Goal: Task Accomplishment & Management: Manage account settings

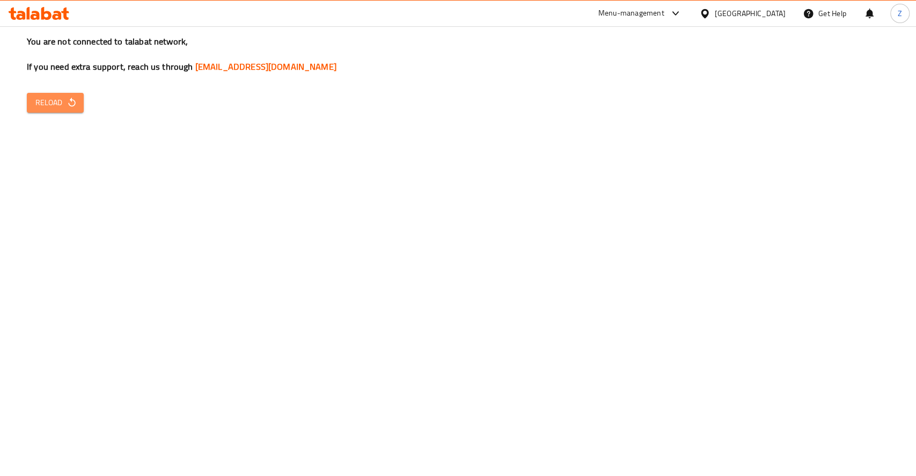
click at [54, 99] on span "Reload" at bounding box center [55, 102] width 40 height 13
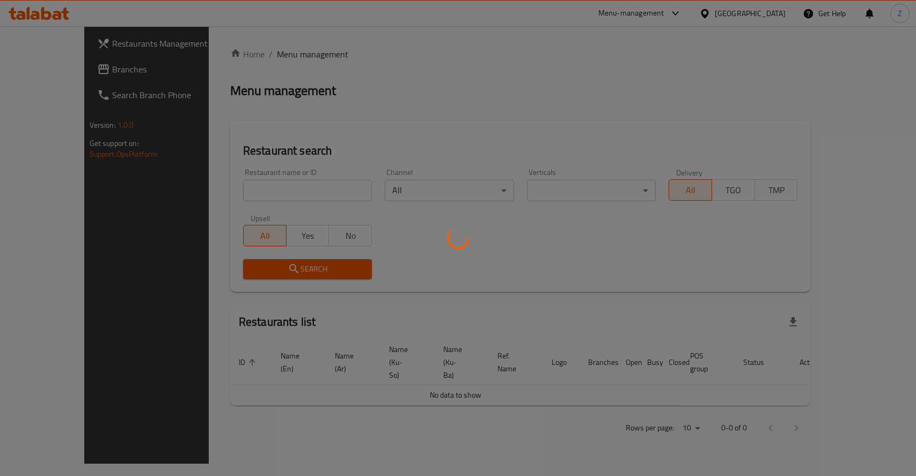
click at [262, 178] on div at bounding box center [458, 238] width 916 height 476
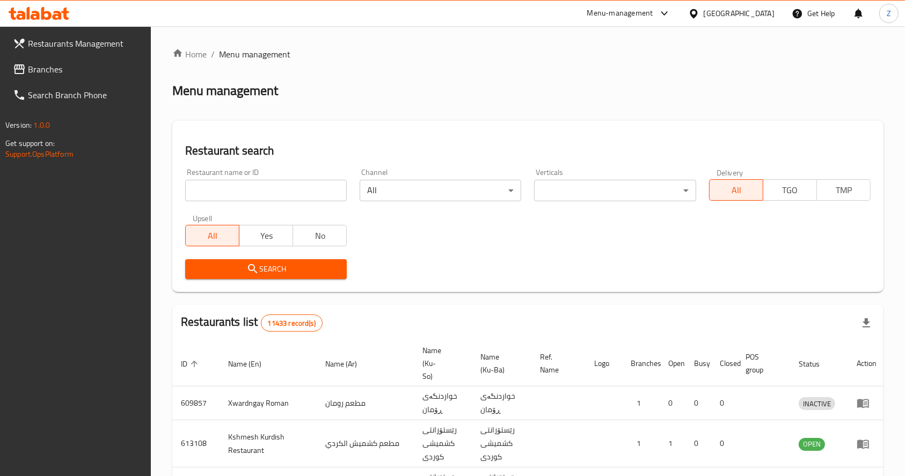
click at [257, 186] on div at bounding box center [452, 238] width 905 height 476
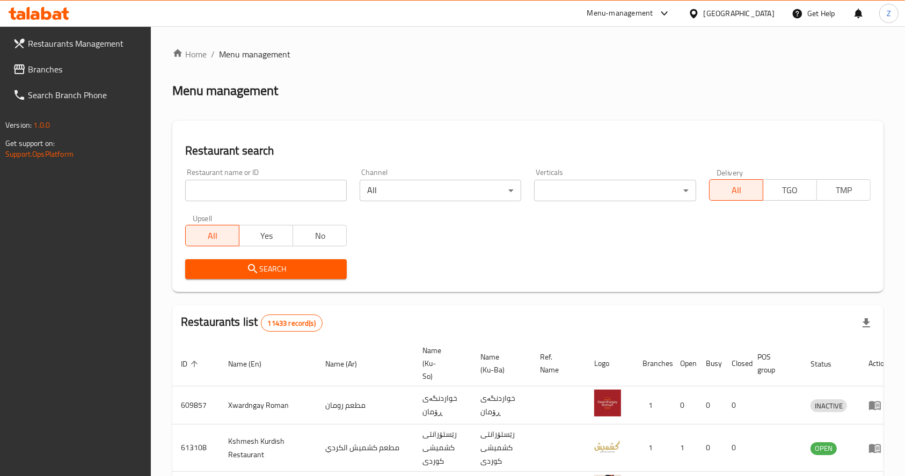
click at [257, 191] on input "search" at bounding box center [266, 190] width 162 height 21
type input "w"
type input "[PERSON_NAME]"
click button "Search" at bounding box center [266, 269] width 162 height 20
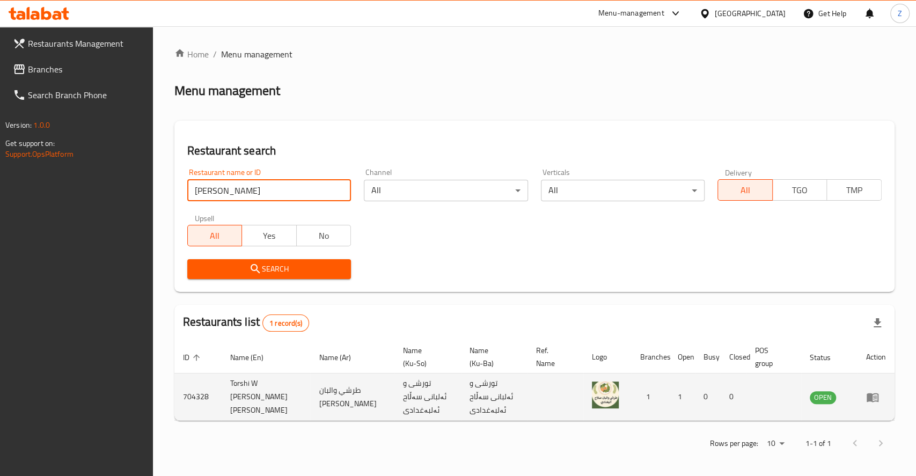
click at [876, 397] on td "enhanced table" at bounding box center [876, 397] width 37 height 47
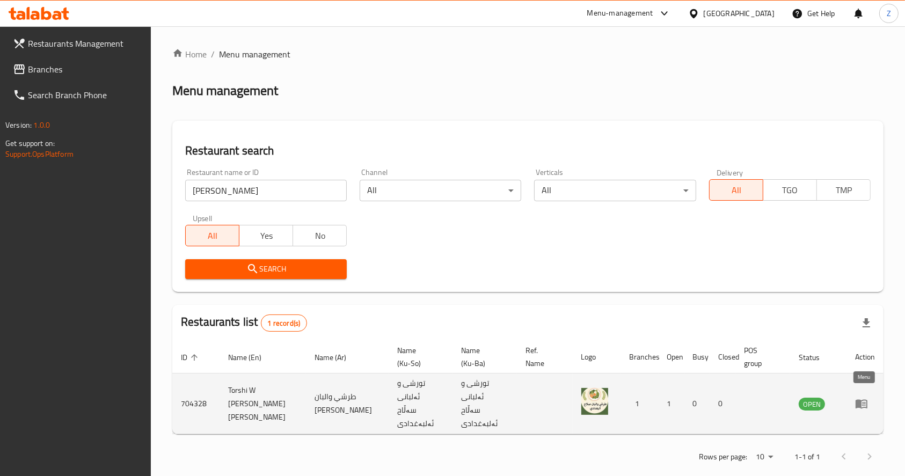
click at [860, 400] on icon "enhanced table" at bounding box center [862, 404] width 12 height 9
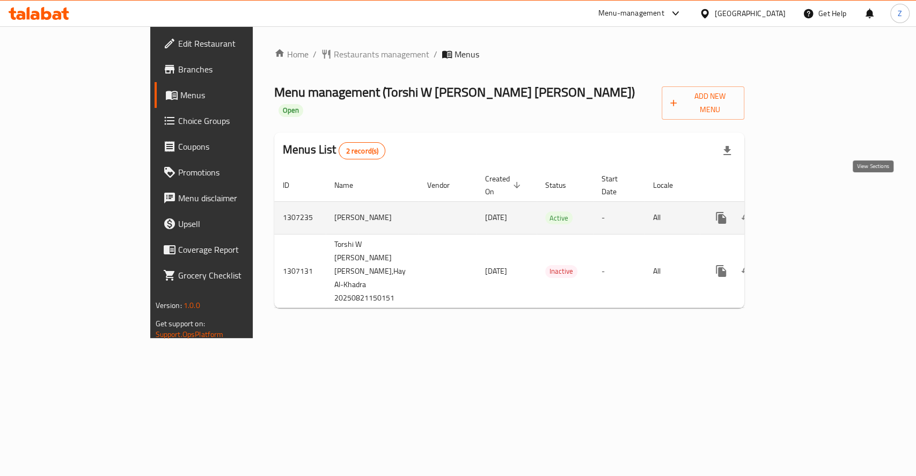
click at [805, 212] on icon "enhanced table" at bounding box center [798, 218] width 13 height 13
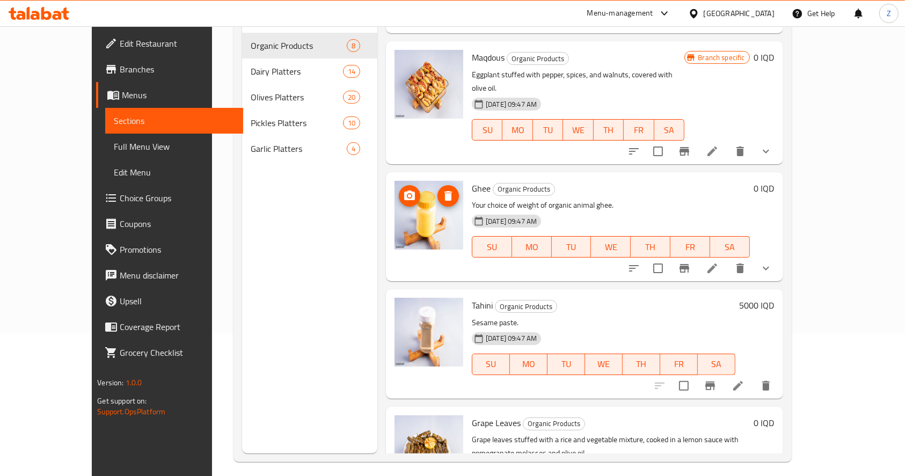
scroll to position [215, 0]
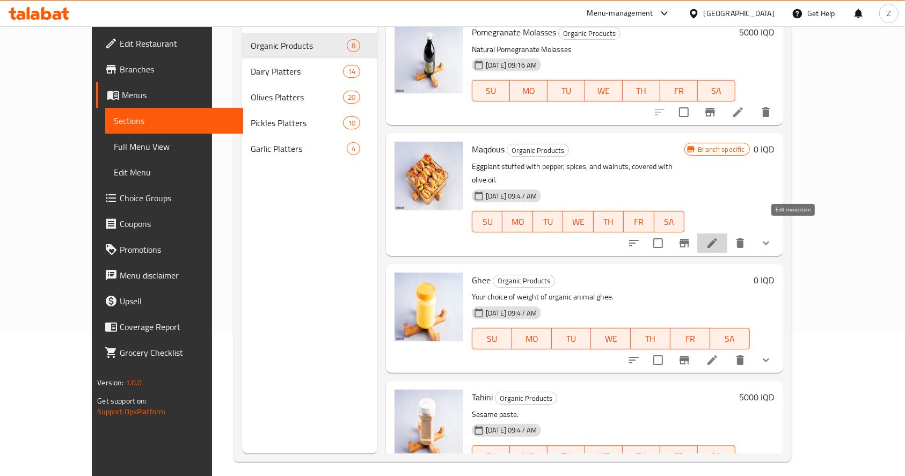
click at [719, 237] on icon at bounding box center [712, 243] width 13 height 13
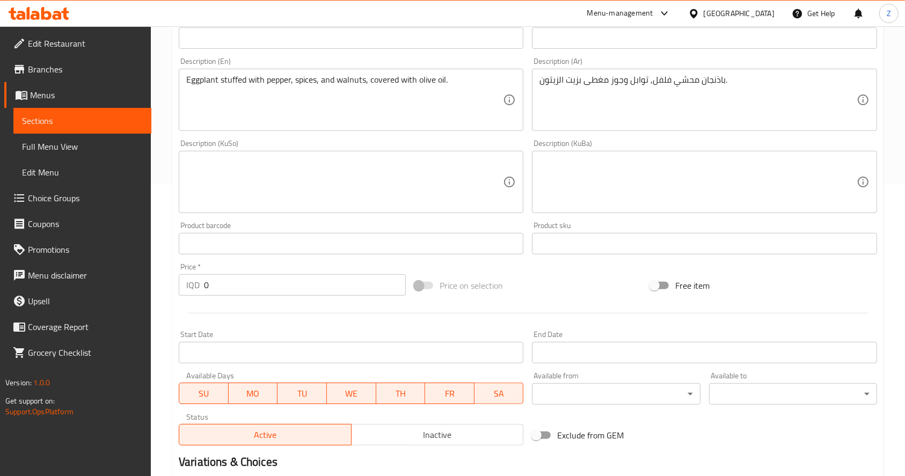
scroll to position [476, 0]
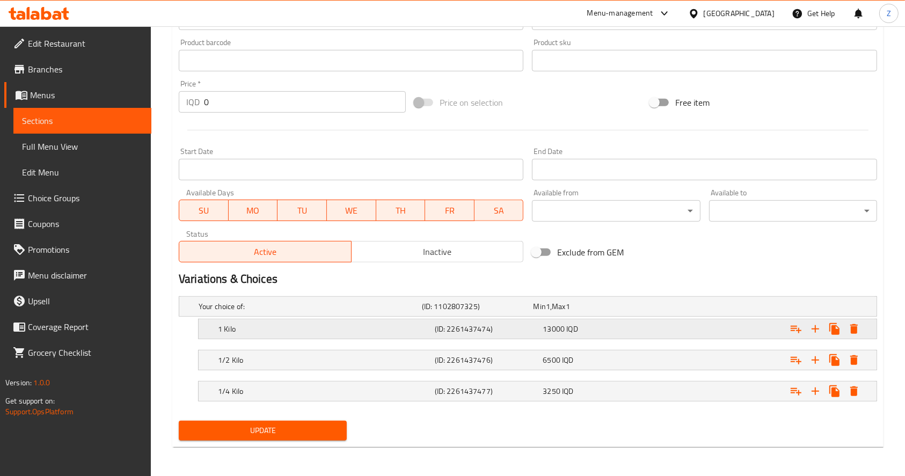
drag, startPoint x: 406, startPoint y: 331, endPoint x: 406, endPoint y: 337, distance: 5.9
click at [406, 318] on div "1 Kilo (ID: 2261437474) 13000 IQD" at bounding box center [530, 307] width 669 height 24
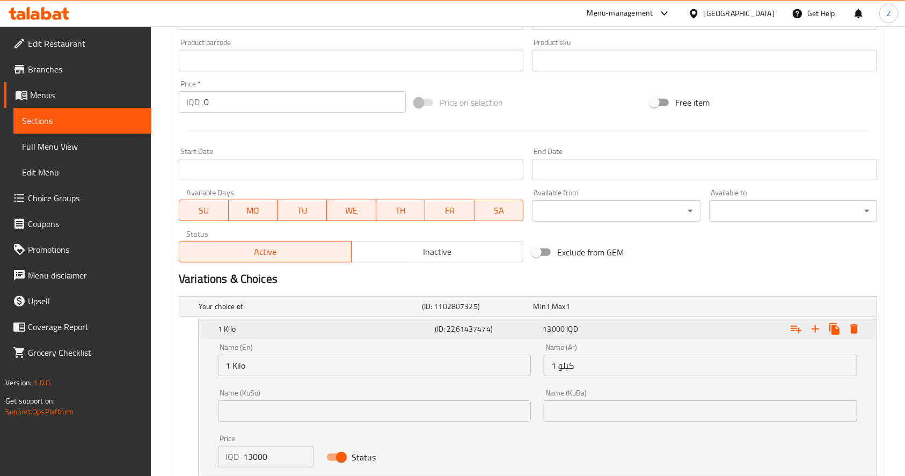
drag, startPoint x: 412, startPoint y: 330, endPoint x: 424, endPoint y: 332, distance: 11.4
click at [424, 332] on h5 "1 Kilo" at bounding box center [324, 329] width 213 height 11
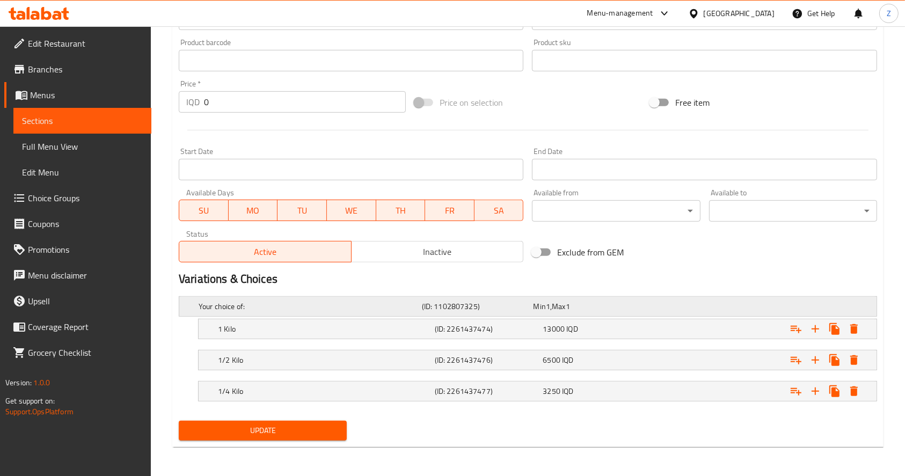
click at [556, 308] on span "Max" at bounding box center [558, 307] width 13 height 14
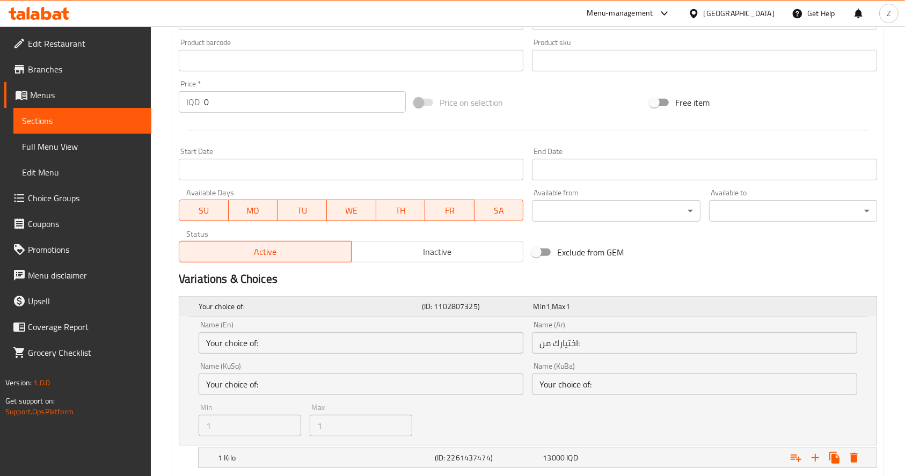
click at [556, 308] on span "Max" at bounding box center [558, 307] width 13 height 14
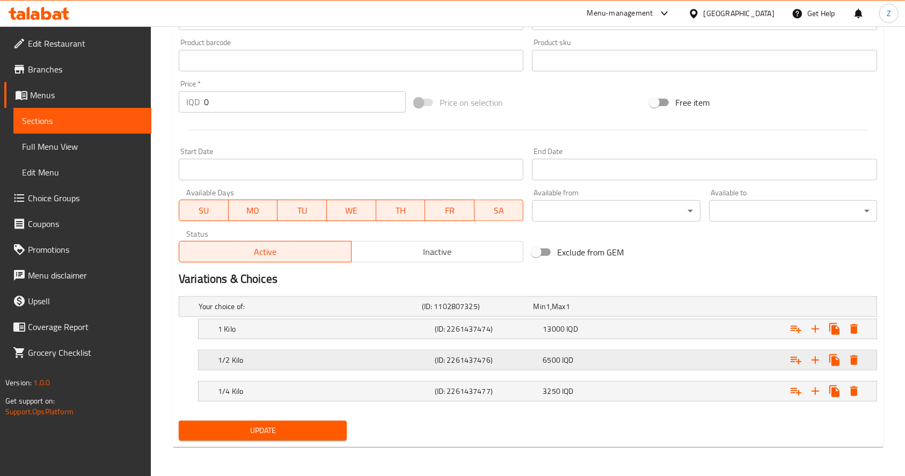
click at [620, 314] on div "6500 IQD" at bounding box center [587, 306] width 112 height 15
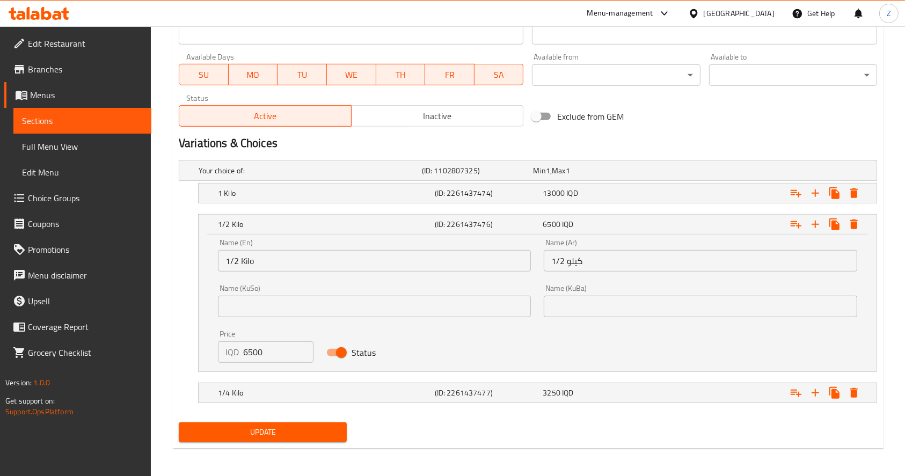
scroll to position [613, 0]
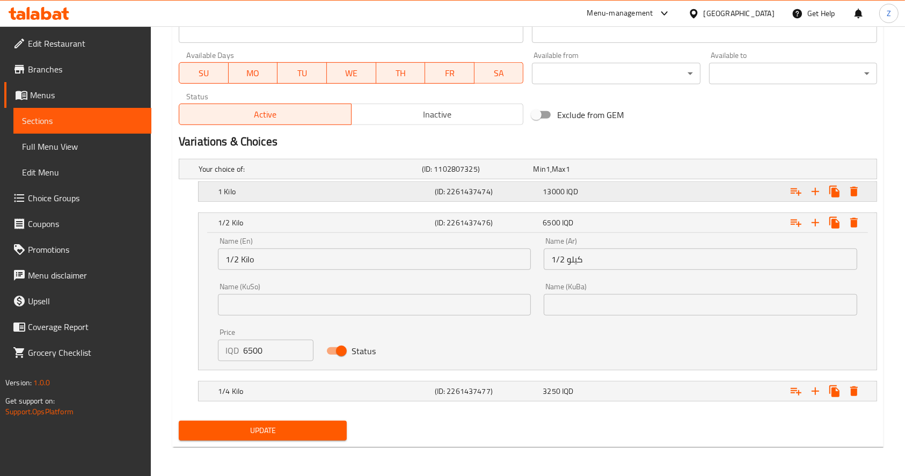
drag, startPoint x: 551, startPoint y: 219, endPoint x: 481, endPoint y: 185, distance: 77.8
click at [481, 185] on div "Your choice of: (ID: 1102807325) Min 1 , Max 1 Name (En) Your choice of: Name (…" at bounding box center [527, 286] width 707 height 262
click at [482, 228] on h5 "(ID: 2261437476)" at bounding box center [487, 222] width 104 height 11
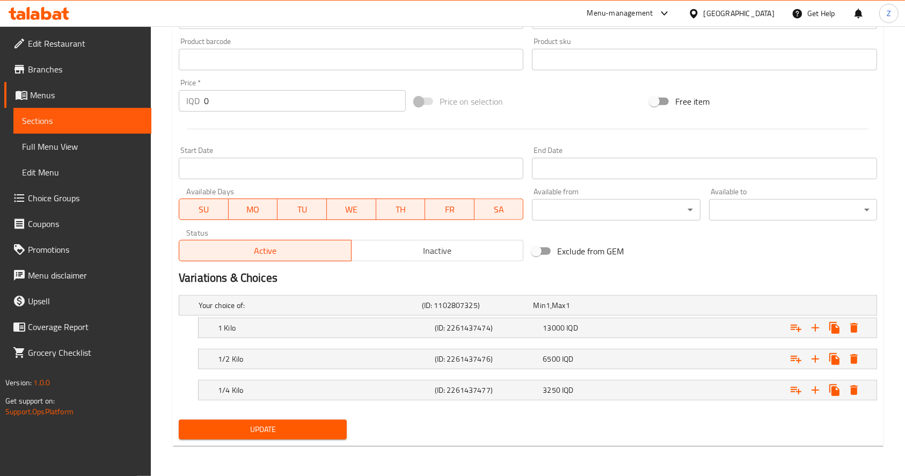
scroll to position [476, 0]
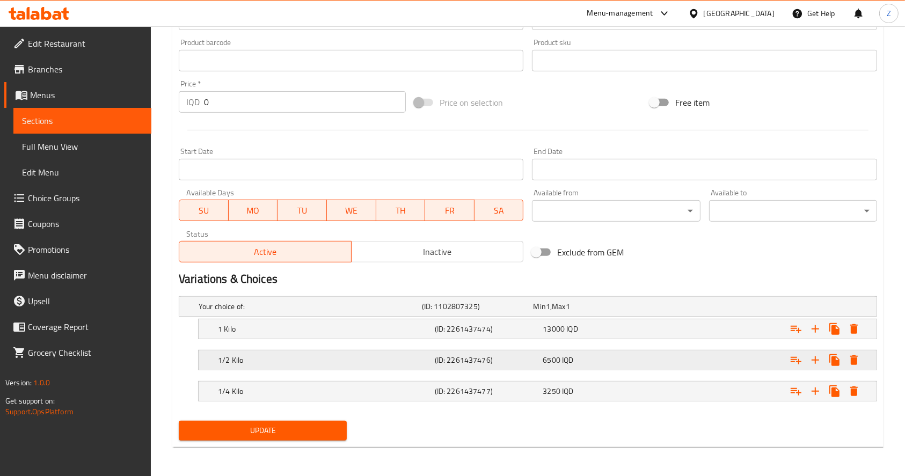
drag, startPoint x: 768, startPoint y: 327, endPoint x: 755, endPoint y: 359, distance: 34.4
click at [755, 359] on div "Your choice of: (ID: 1102807325) Min 1 , Max 1 Name (En) Your choice of: Name (…" at bounding box center [527, 354] width 707 height 125
drag, startPoint x: 751, startPoint y: 359, endPoint x: 746, endPoint y: 327, distance: 32.1
click at [746, 327] on div "Your choice of: (ID: 1102807325) Min 1 , Max 1 Name (En) Your choice of: Name (…" at bounding box center [527, 354] width 707 height 125
drag, startPoint x: 362, startPoint y: 385, endPoint x: 353, endPoint y: 341, distance: 45.0
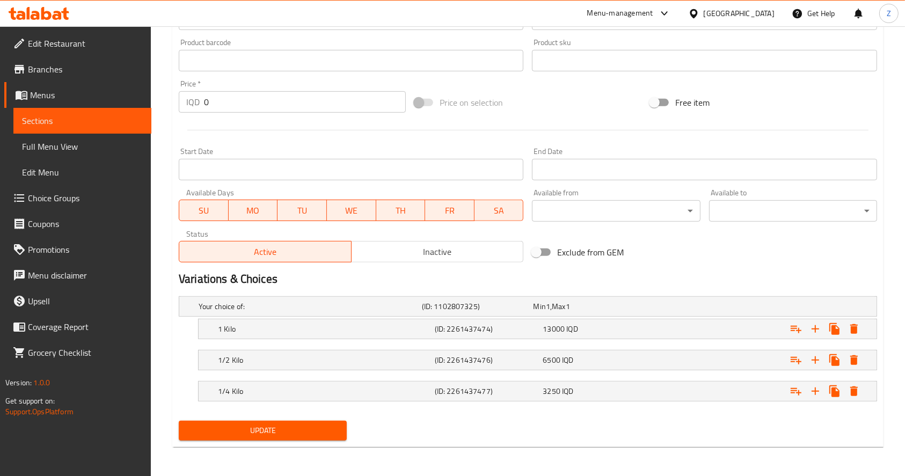
click at [353, 341] on div "Your choice of: (ID: 1102807325) Min 1 , Max 1 Name (En) Your choice of: Name (…" at bounding box center [527, 354] width 707 height 125
click at [348, 312] on h5 "1 Kilo" at bounding box center [308, 306] width 219 height 11
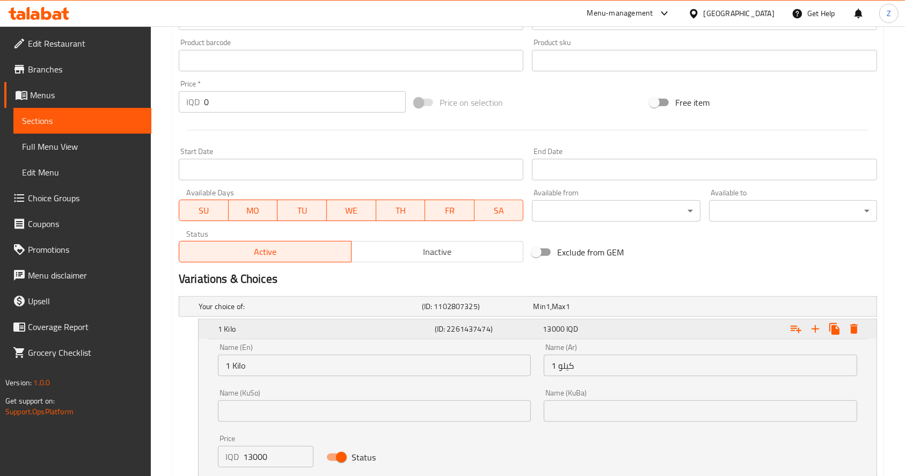
drag, startPoint x: 279, startPoint y: 330, endPoint x: 263, endPoint y: 336, distance: 17.2
click at [264, 339] on div "1 Kilo (ID: 2261437474) 13000 IQD" at bounding box center [541, 329] width 650 height 24
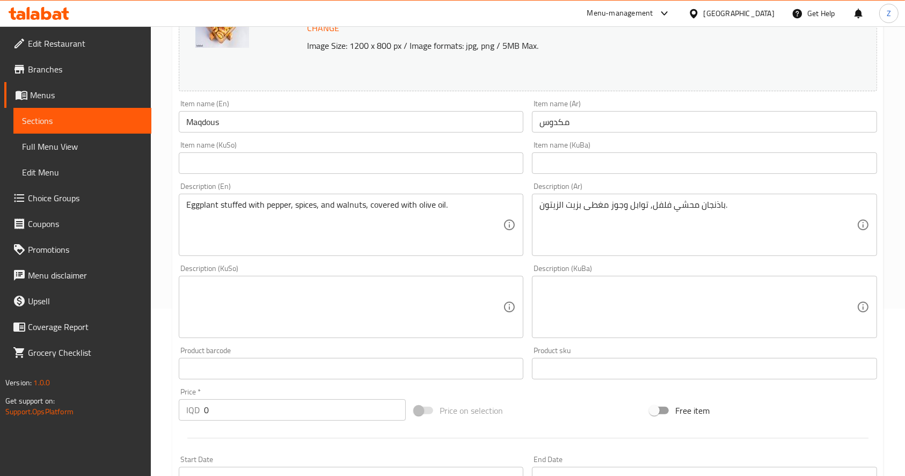
scroll to position [0, 0]
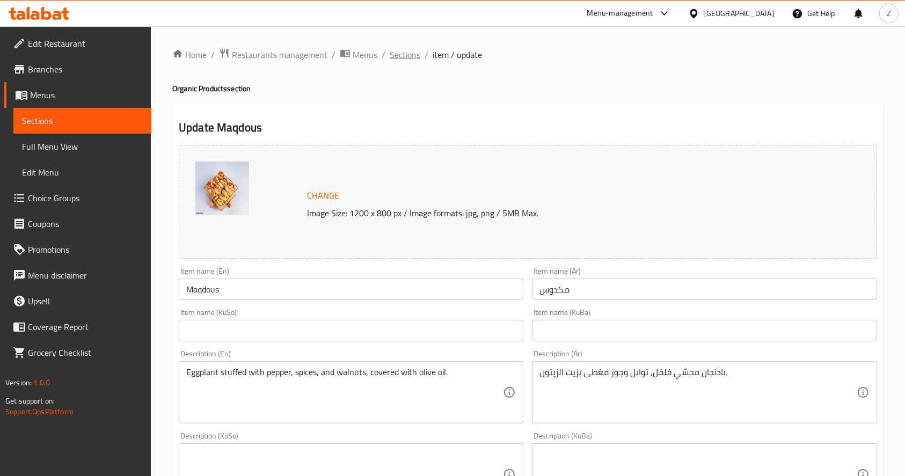
click at [403, 57] on span "Sections" at bounding box center [405, 54] width 31 height 13
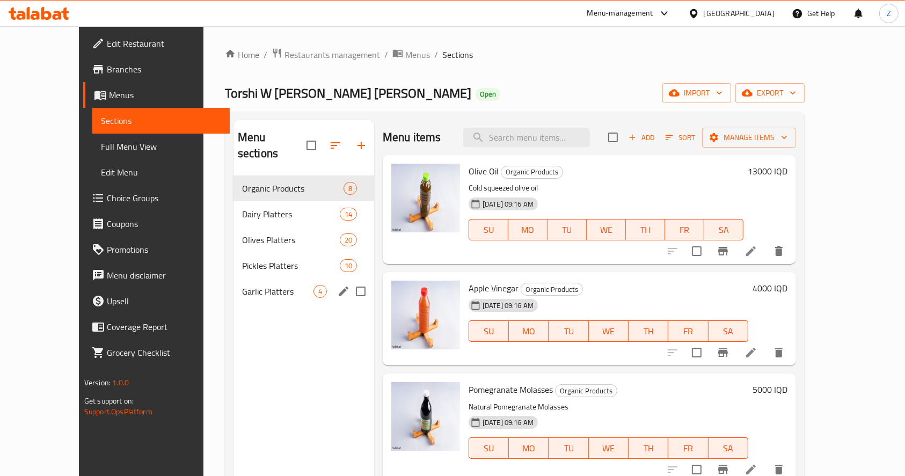
click at [267, 285] on span "Garlic Platters" at bounding box center [277, 291] width 71 height 13
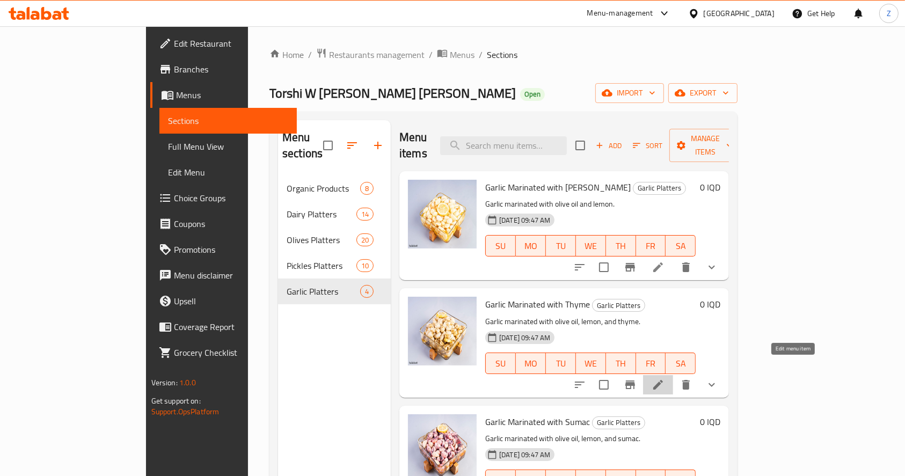
click at [665, 378] on icon at bounding box center [658, 384] width 13 height 13
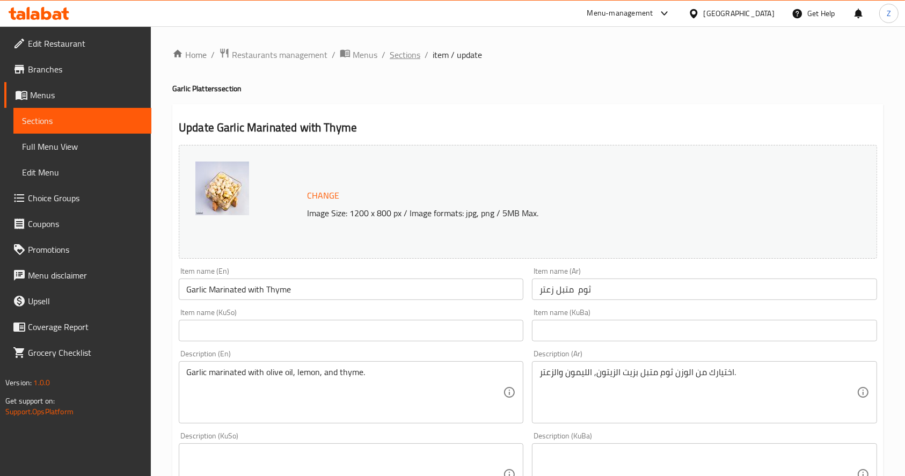
click at [413, 54] on span "Sections" at bounding box center [405, 54] width 31 height 13
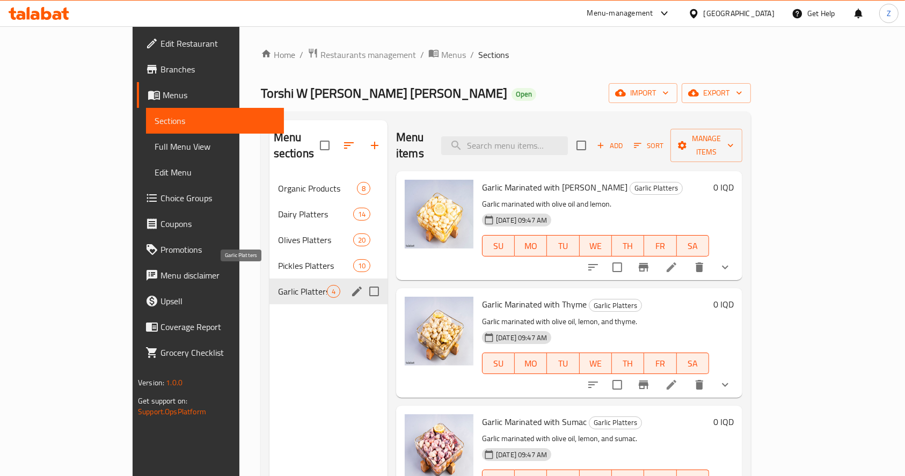
click at [283, 285] on span "Garlic Platters" at bounding box center [302, 291] width 49 height 13
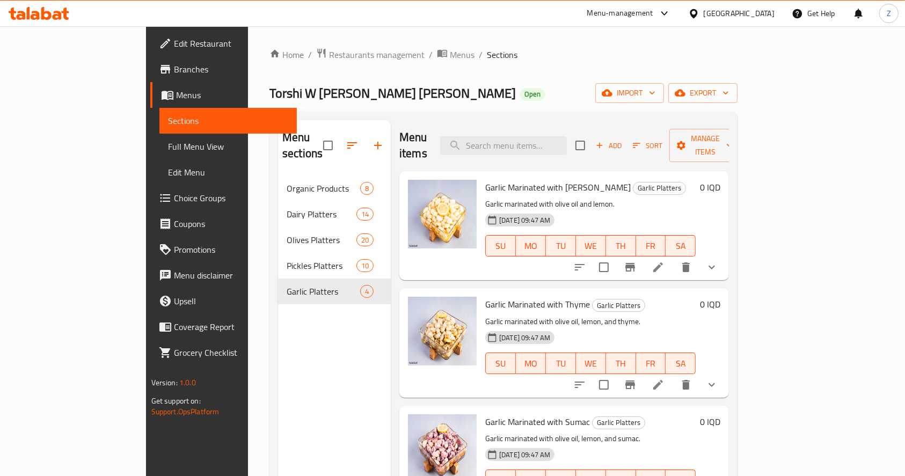
click at [725, 254] on button "show more" at bounding box center [712, 267] width 26 height 26
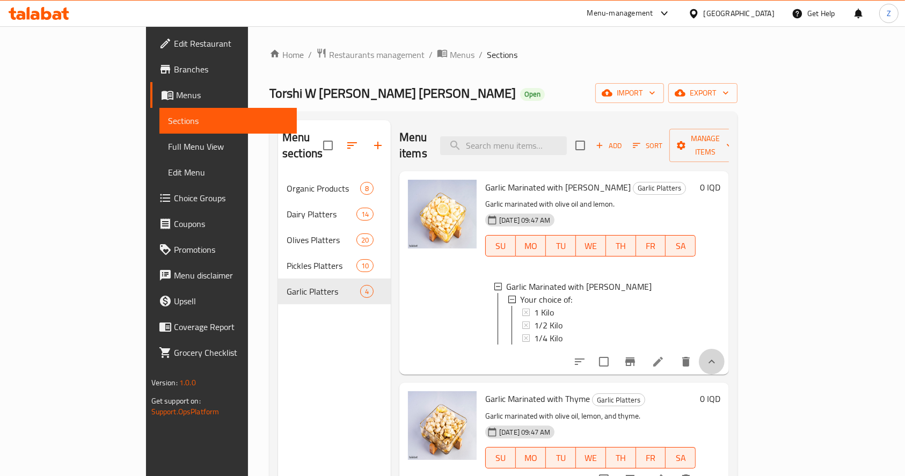
drag, startPoint x: 850, startPoint y: 354, endPoint x: 842, endPoint y: 311, distance: 43.7
click at [718, 355] on icon "show more" at bounding box center [711, 361] width 13 height 13
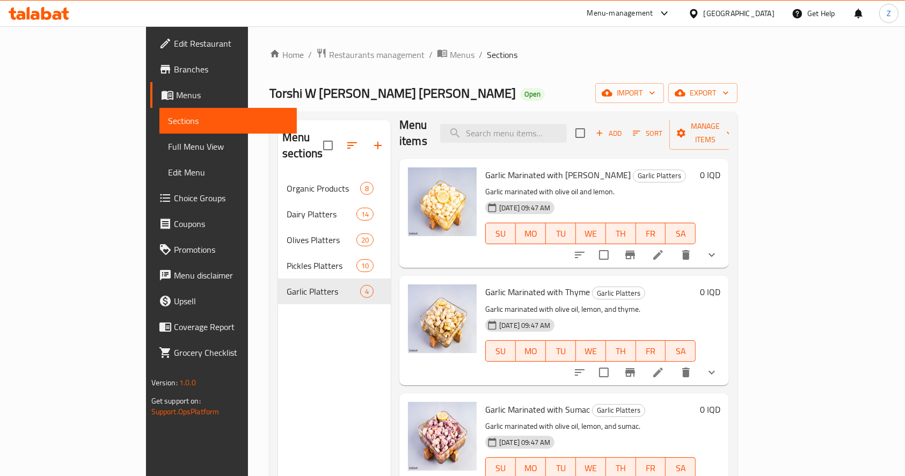
scroll to position [19, 0]
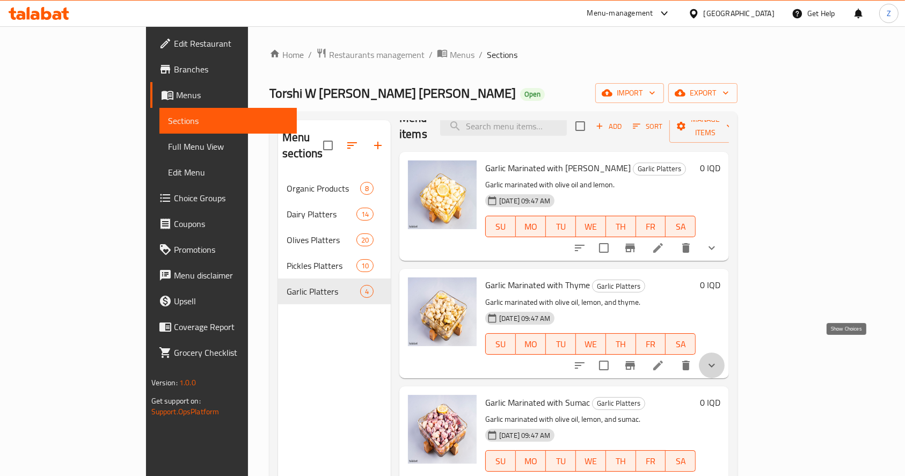
click at [715, 363] on icon "show more" at bounding box center [712, 365] width 6 height 4
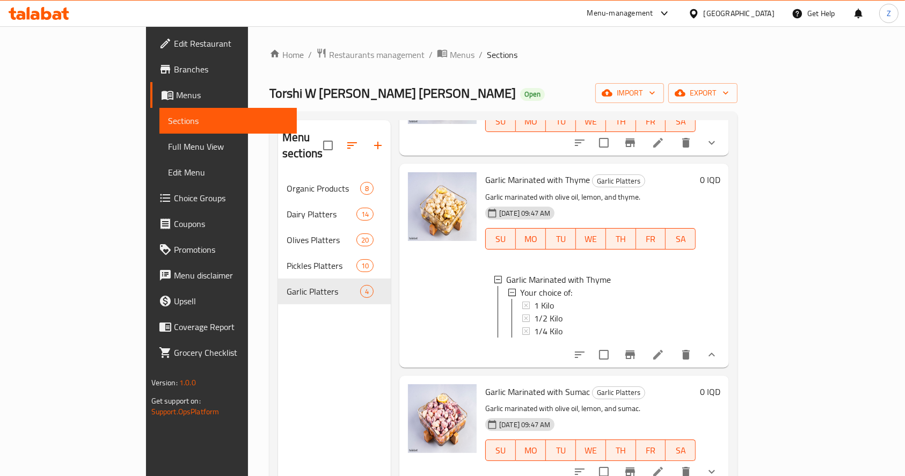
click at [718, 348] on icon "show more" at bounding box center [711, 354] width 13 height 13
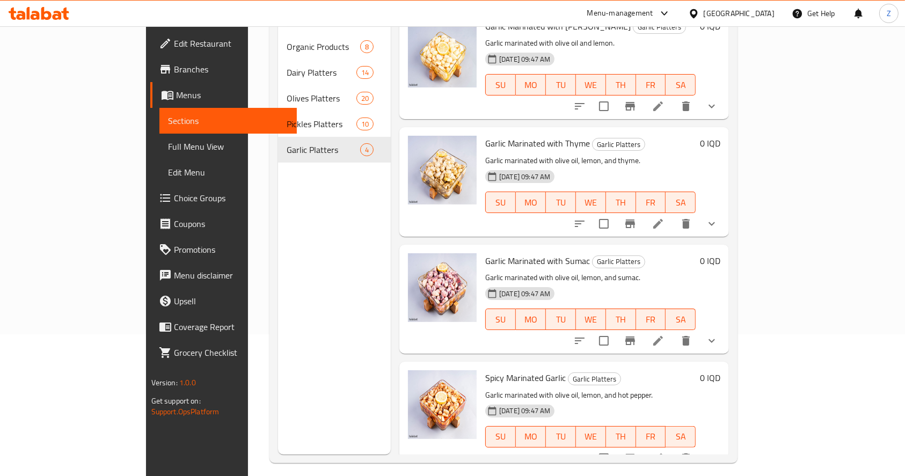
scroll to position [143, 0]
click at [715, 338] on icon "show more" at bounding box center [712, 340] width 6 height 4
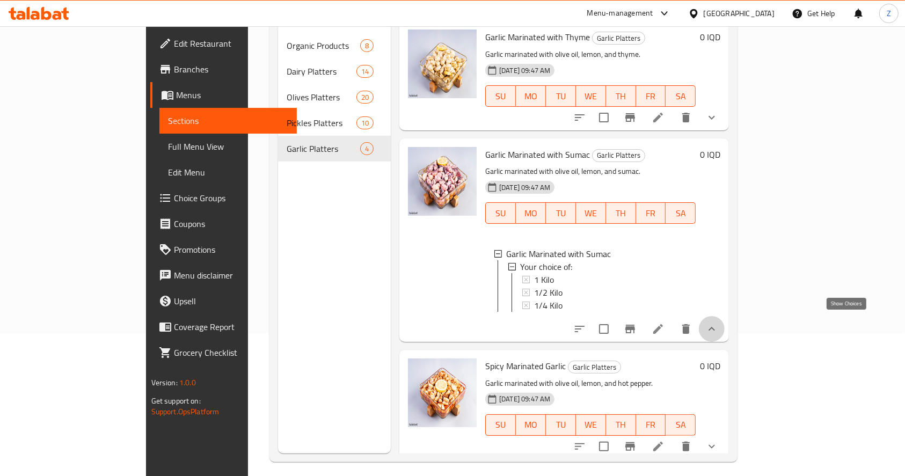
click at [718, 325] on icon "show more" at bounding box center [711, 329] width 13 height 13
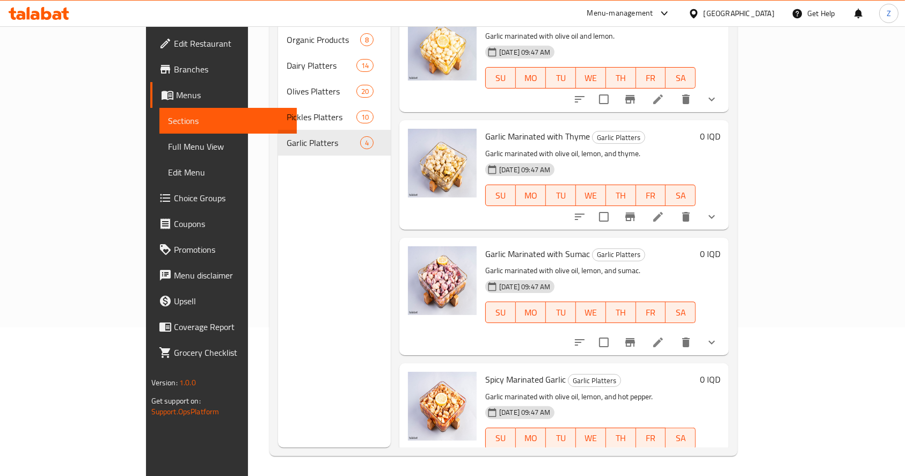
scroll to position [150, 0]
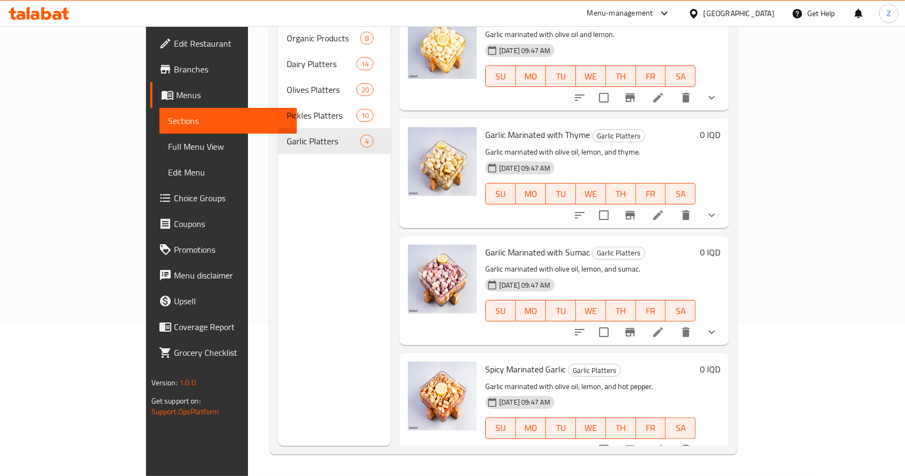
click at [725, 437] on button "show more" at bounding box center [712, 450] width 26 height 26
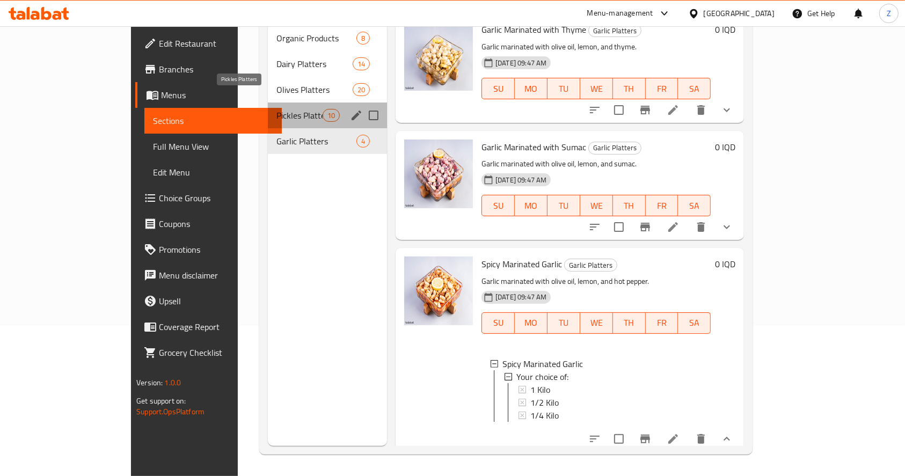
click at [280, 109] on span "Pickles Platters" at bounding box center [299, 115] width 46 height 13
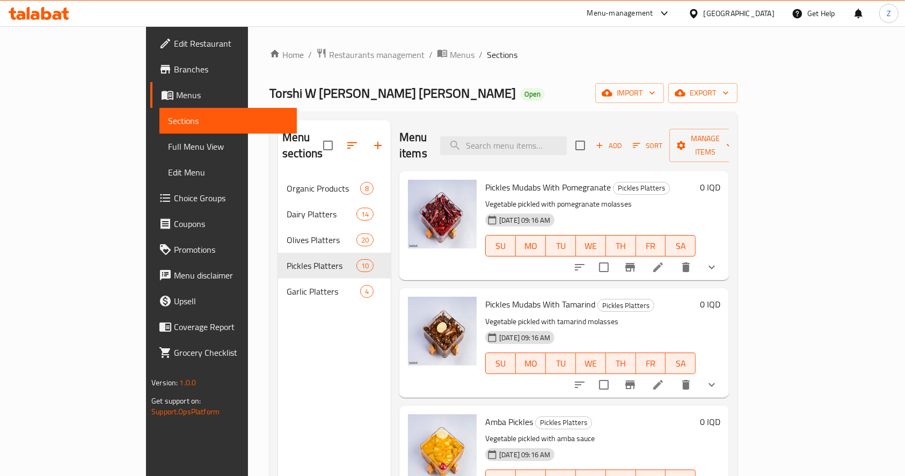
click at [718, 261] on icon "show more" at bounding box center [711, 267] width 13 height 13
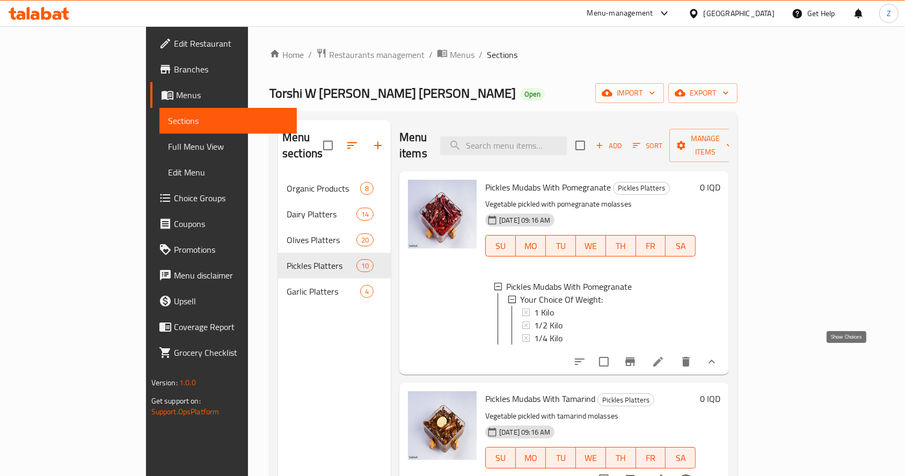
click at [718, 359] on icon "show more" at bounding box center [711, 361] width 13 height 13
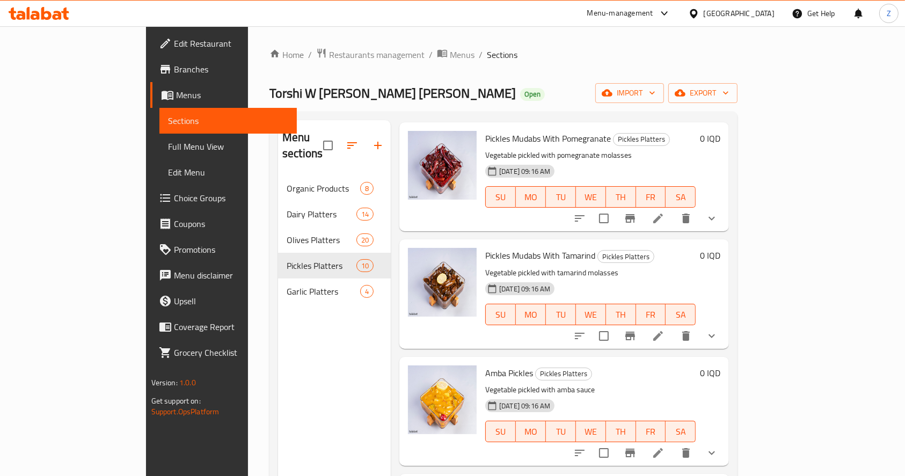
scroll to position [143, 0]
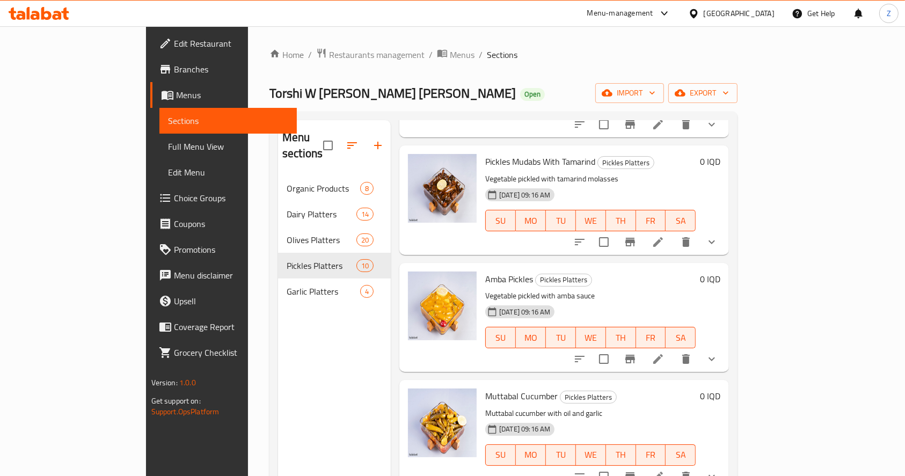
click at [718, 236] on icon "show more" at bounding box center [711, 242] width 13 height 13
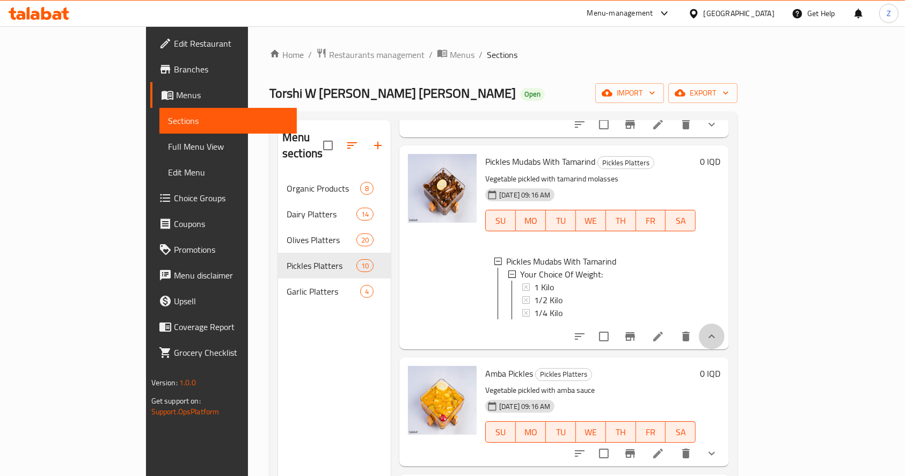
click at [718, 330] on icon "show more" at bounding box center [711, 336] width 13 height 13
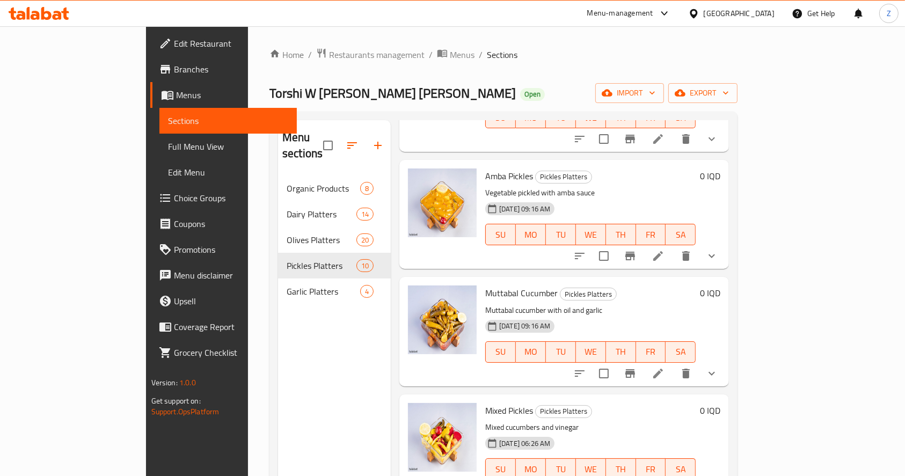
scroll to position [286, 0]
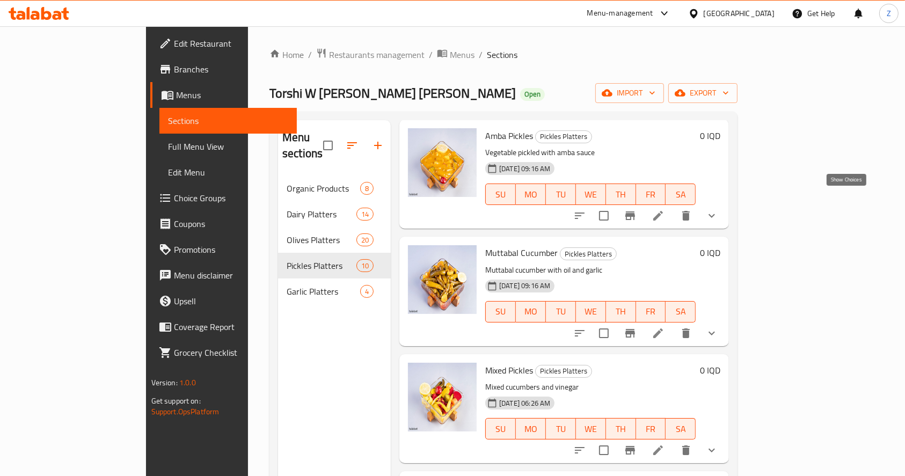
click at [718, 209] on icon "show more" at bounding box center [711, 215] width 13 height 13
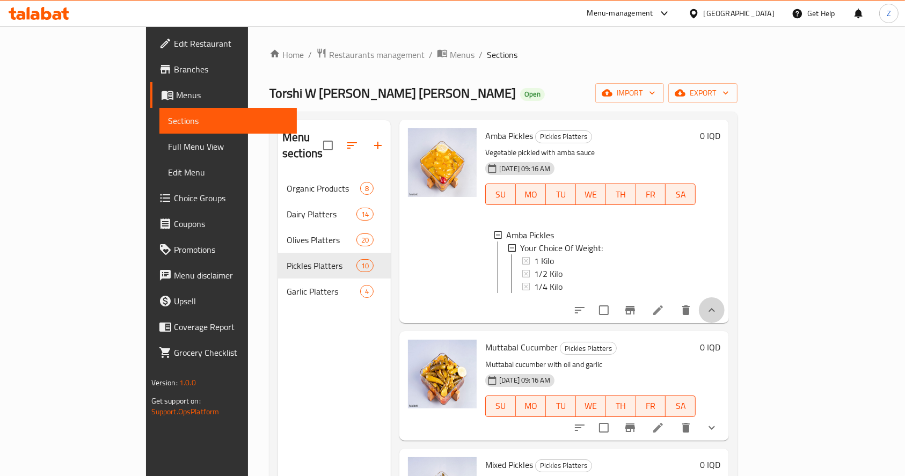
click at [725, 303] on button "show more" at bounding box center [712, 310] width 26 height 26
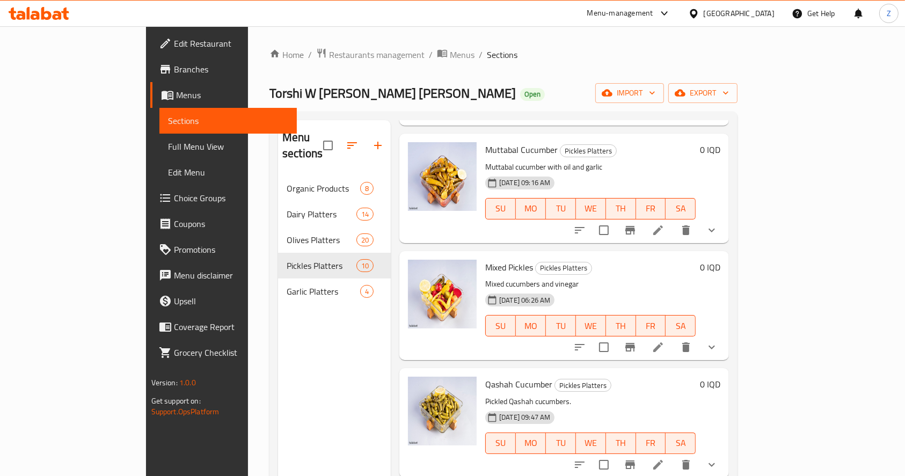
scroll to position [429, 0]
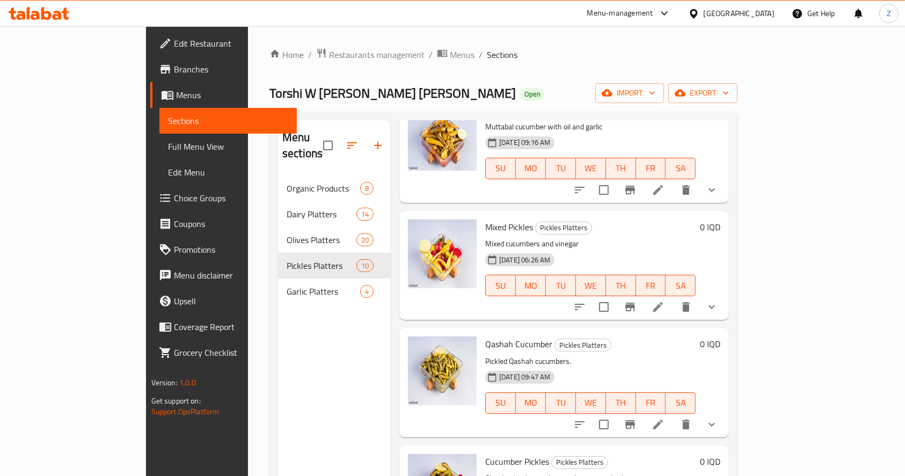
click at [725, 180] on button "show more" at bounding box center [712, 190] width 26 height 26
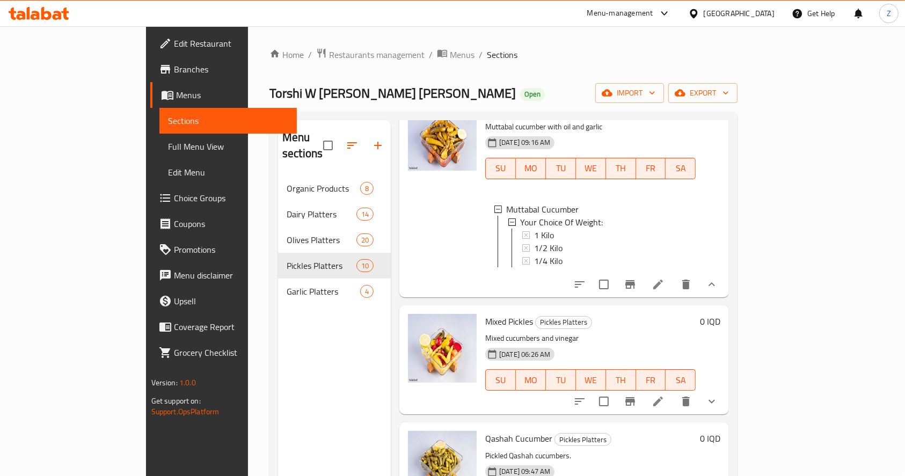
click at [718, 278] on icon "show more" at bounding box center [711, 284] width 13 height 13
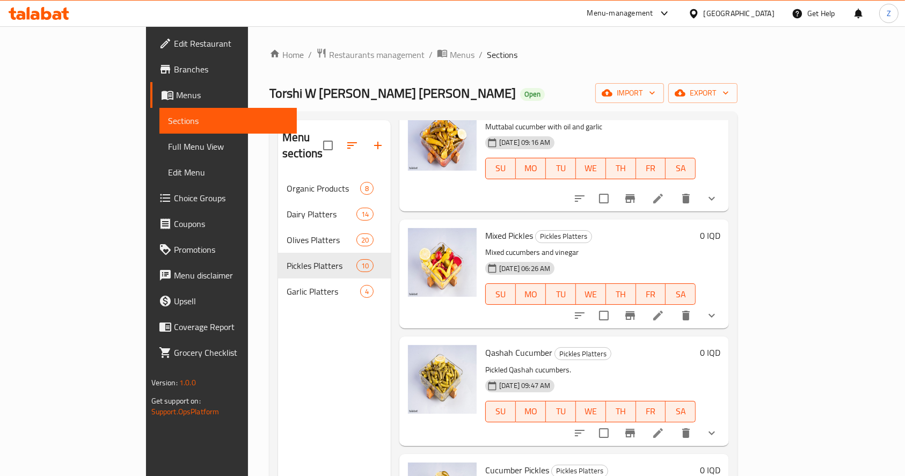
scroll to position [572, 0]
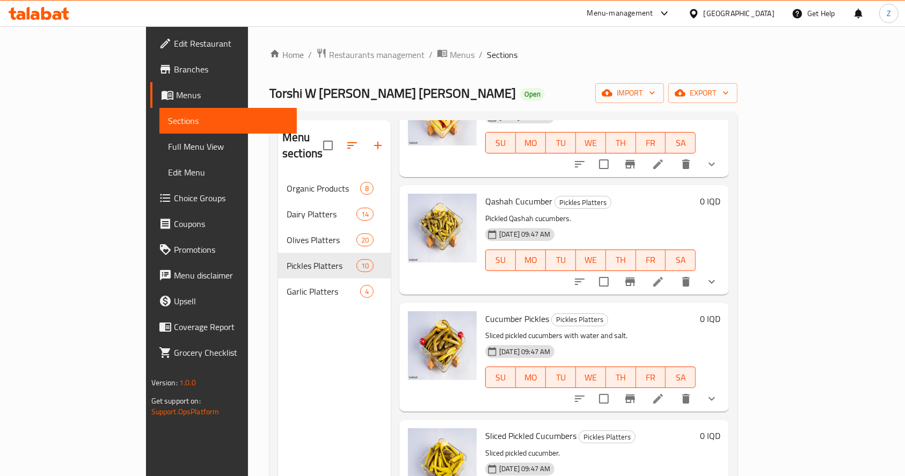
click at [715, 163] on icon "show more" at bounding box center [712, 165] width 6 height 4
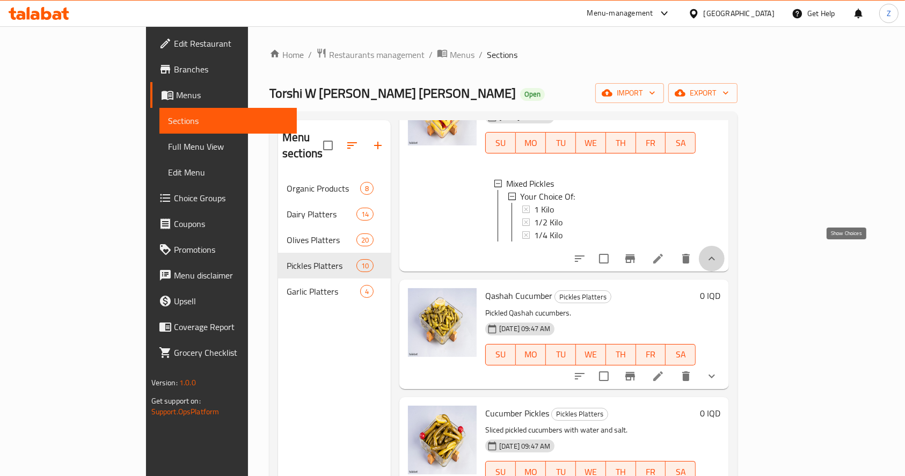
click at [718, 252] on icon "show more" at bounding box center [711, 258] width 13 height 13
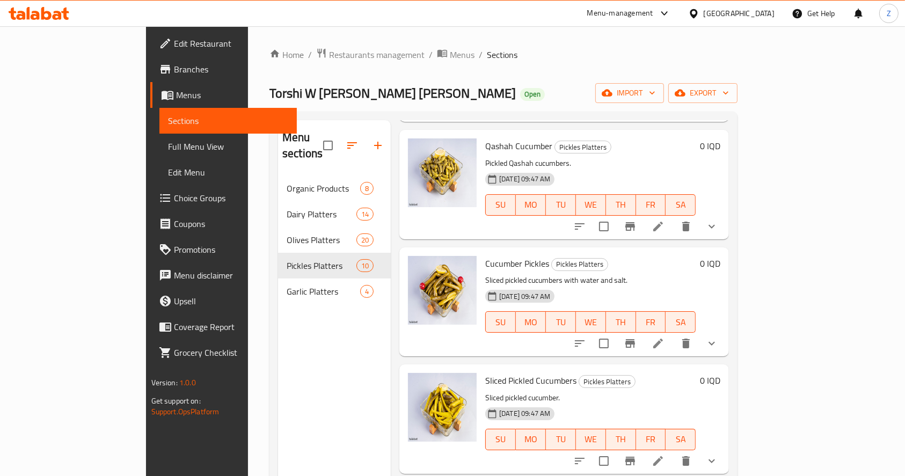
scroll to position [716, 0]
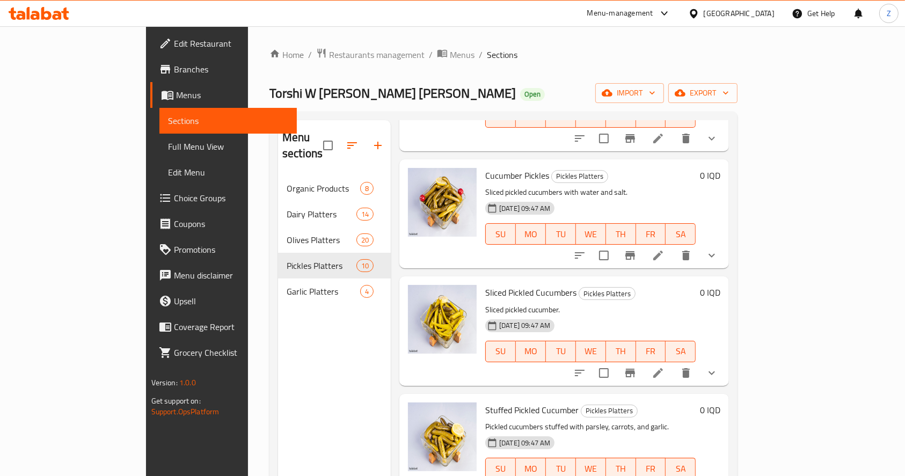
click at [725, 132] on button "show more" at bounding box center [712, 139] width 26 height 26
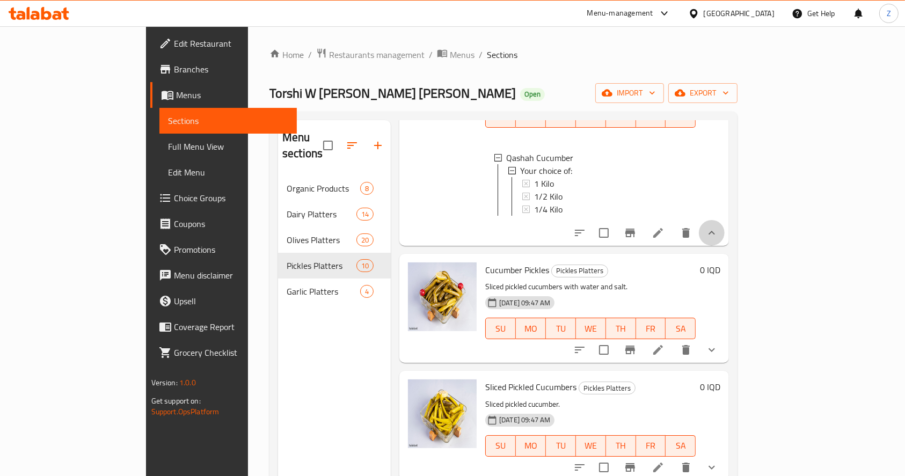
click at [725, 227] on button "show more" at bounding box center [712, 233] width 26 height 26
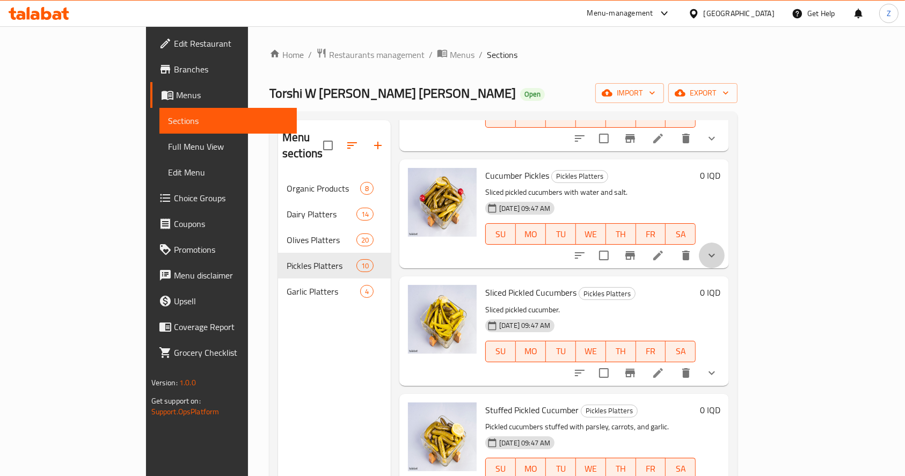
click at [718, 249] on icon "show more" at bounding box center [711, 255] width 13 height 13
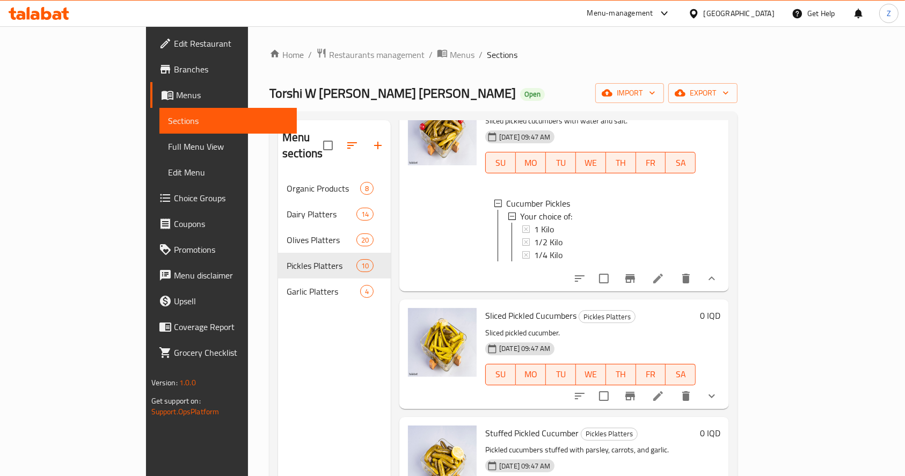
click at [718, 272] on icon "show more" at bounding box center [711, 278] width 13 height 13
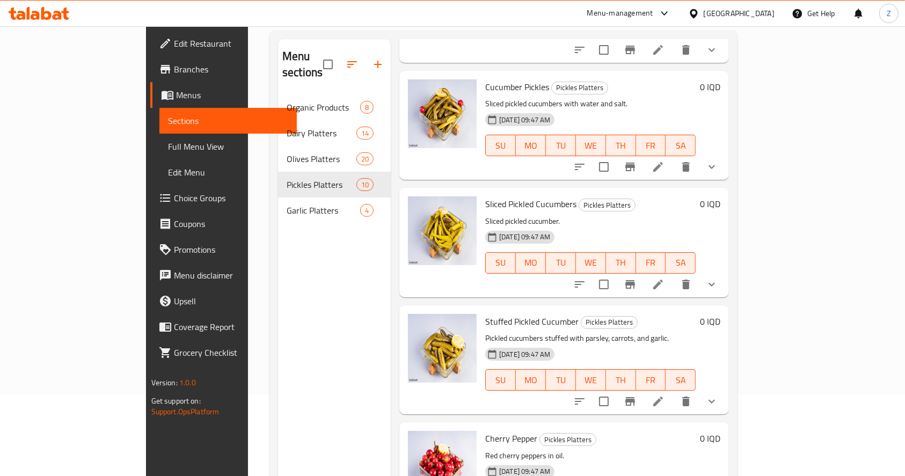
scroll to position [143, 0]
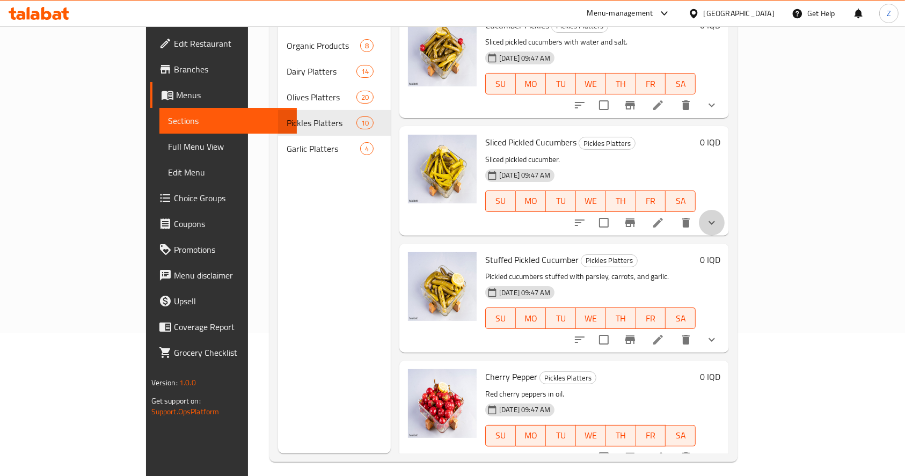
click at [718, 216] on icon "show more" at bounding box center [711, 222] width 13 height 13
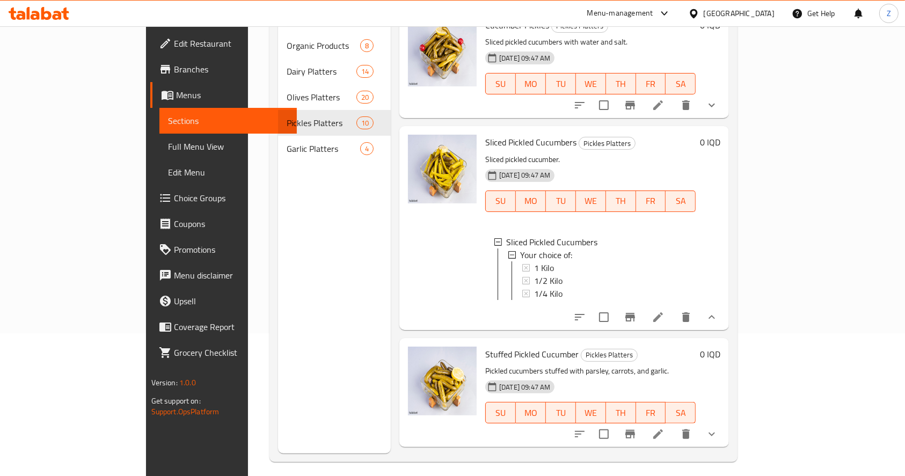
click at [718, 311] on icon "show more" at bounding box center [711, 317] width 13 height 13
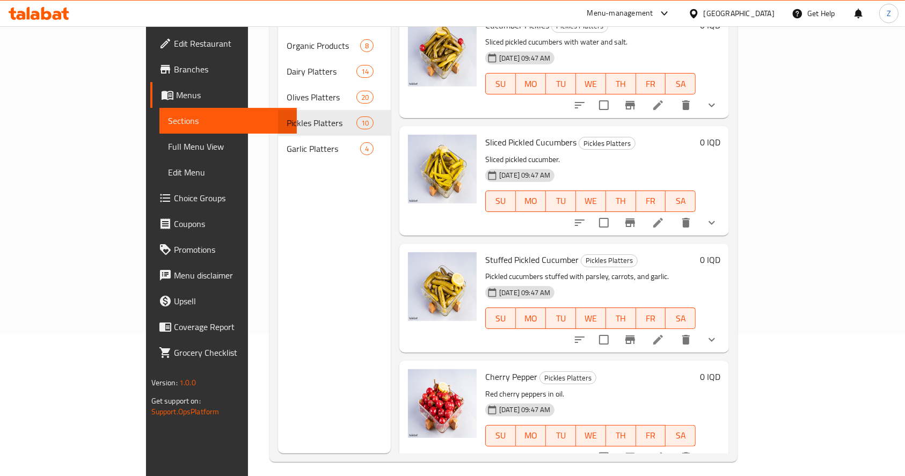
scroll to position [723, 0]
drag, startPoint x: 842, startPoint y: 321, endPoint x: 835, endPoint y: 279, distance: 42.5
click at [718, 333] on icon "show more" at bounding box center [711, 339] width 13 height 13
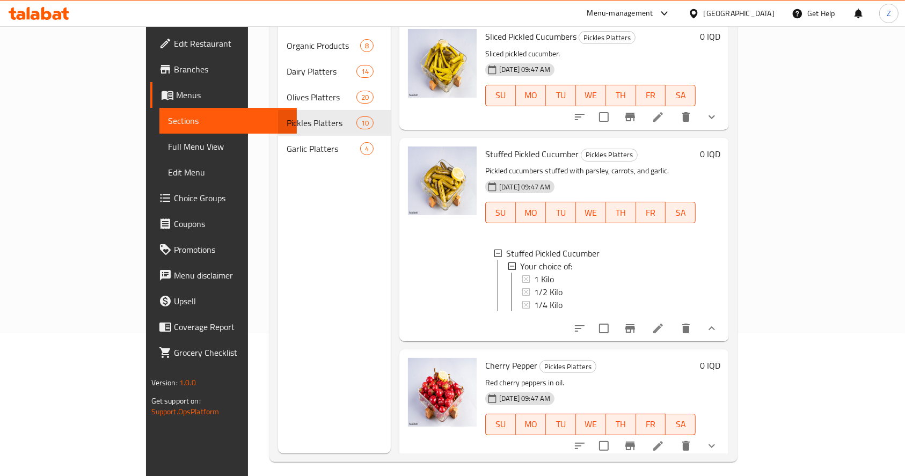
click at [718, 322] on icon "show more" at bounding box center [711, 328] width 13 height 13
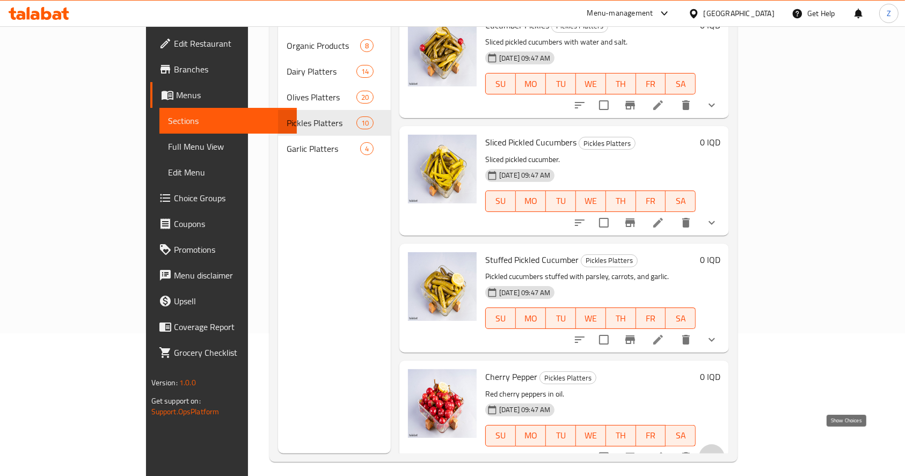
click at [718, 451] on icon "show more" at bounding box center [711, 457] width 13 height 13
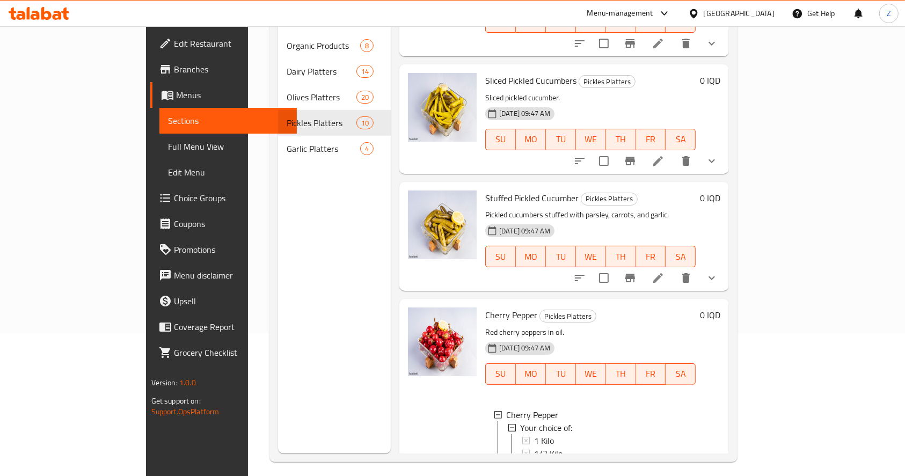
scroll to position [829, 0]
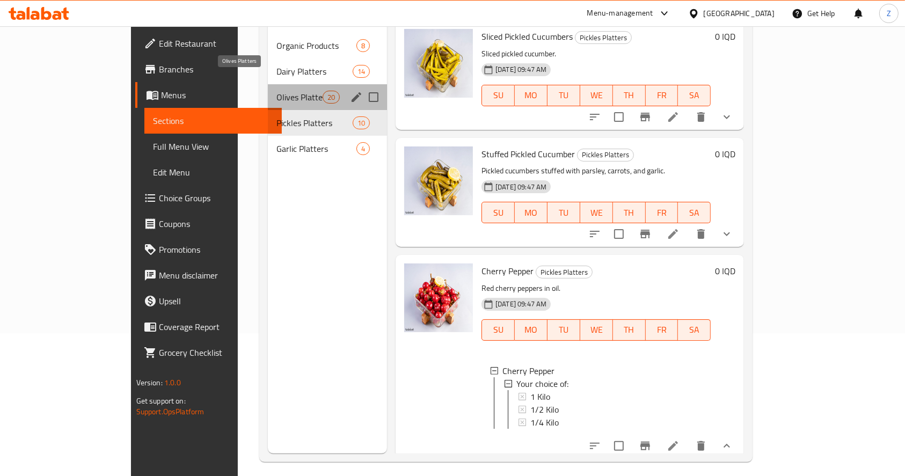
click at [276, 91] on span "Olives Platters" at bounding box center [299, 97] width 46 height 13
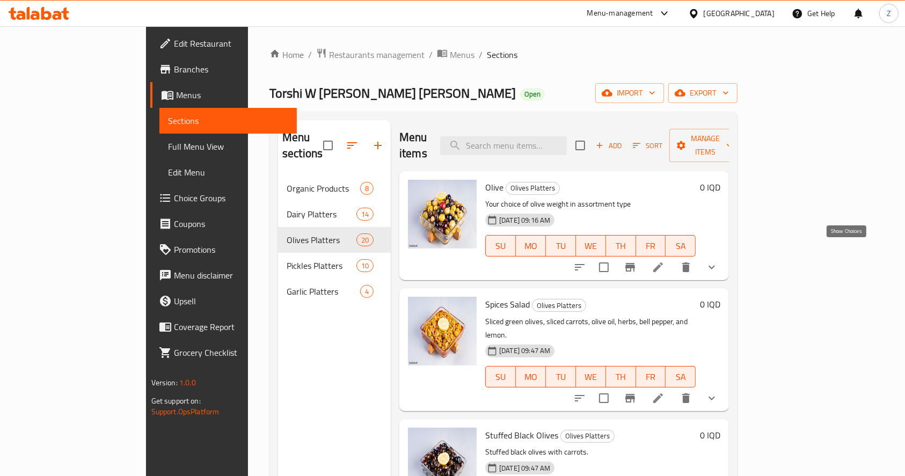
click at [718, 261] on icon "show more" at bounding box center [711, 267] width 13 height 13
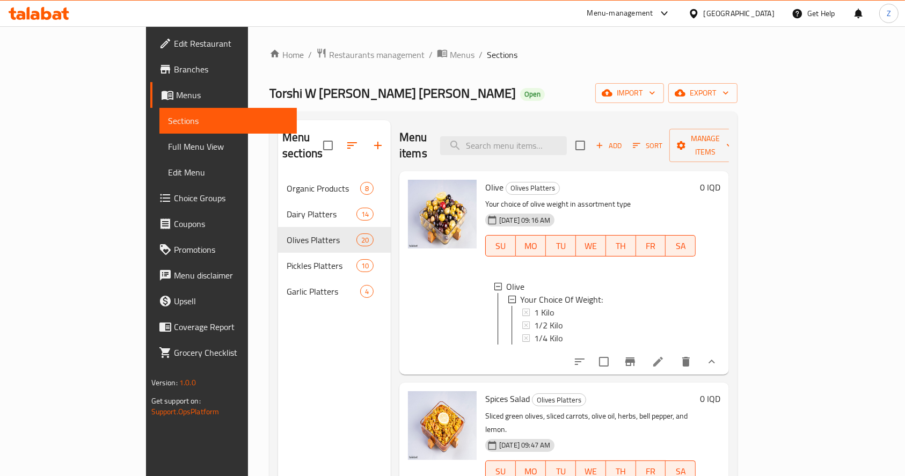
click at [720, 254] on div "0 IQD" at bounding box center [708, 273] width 25 height 186
click at [718, 355] on icon "show more" at bounding box center [711, 361] width 13 height 13
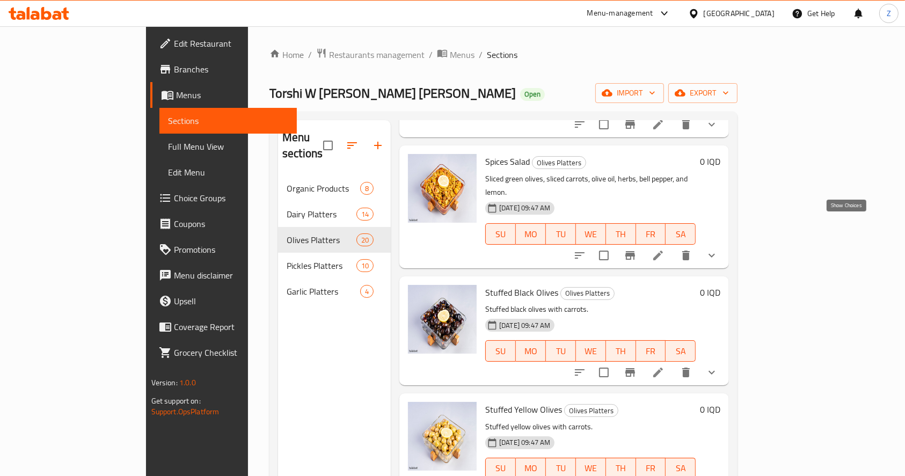
click at [718, 249] on icon "show more" at bounding box center [711, 255] width 13 height 13
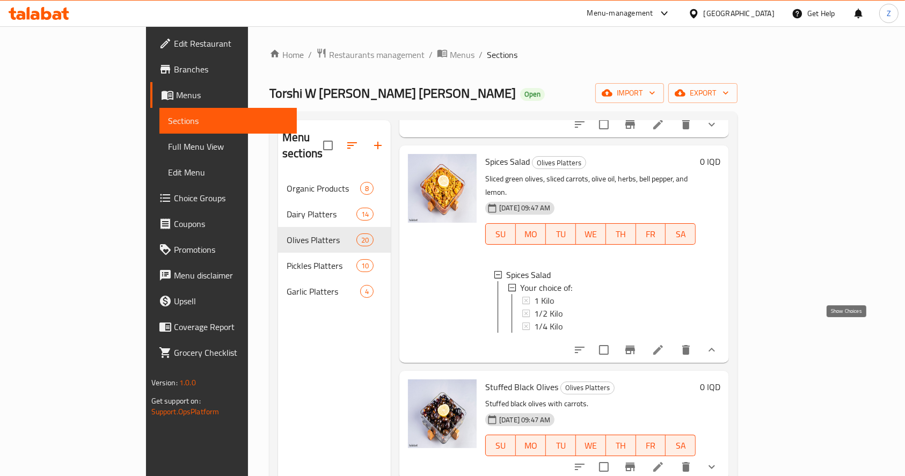
click at [718, 344] on icon "show more" at bounding box center [711, 350] width 13 height 13
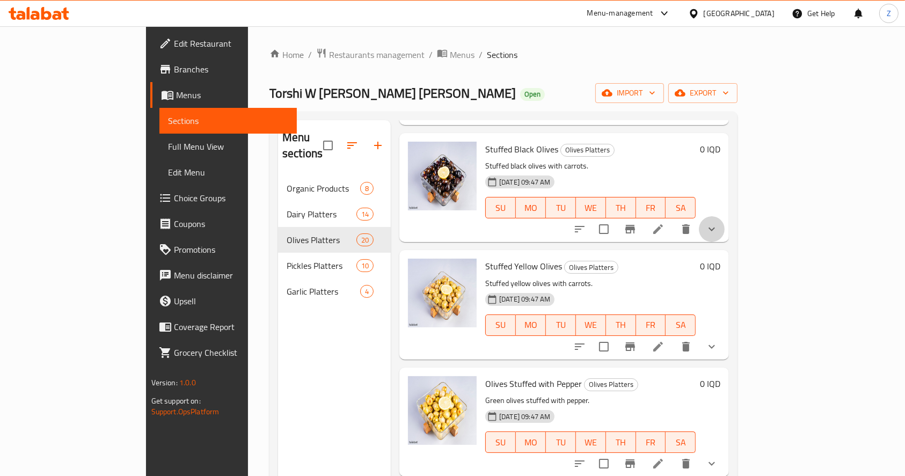
click at [725, 216] on button "show more" at bounding box center [712, 229] width 26 height 26
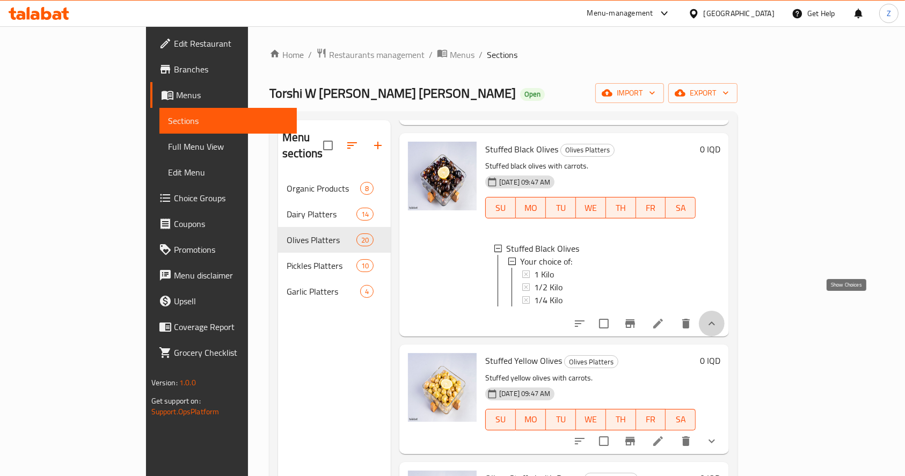
click at [718, 317] on icon "show more" at bounding box center [711, 323] width 13 height 13
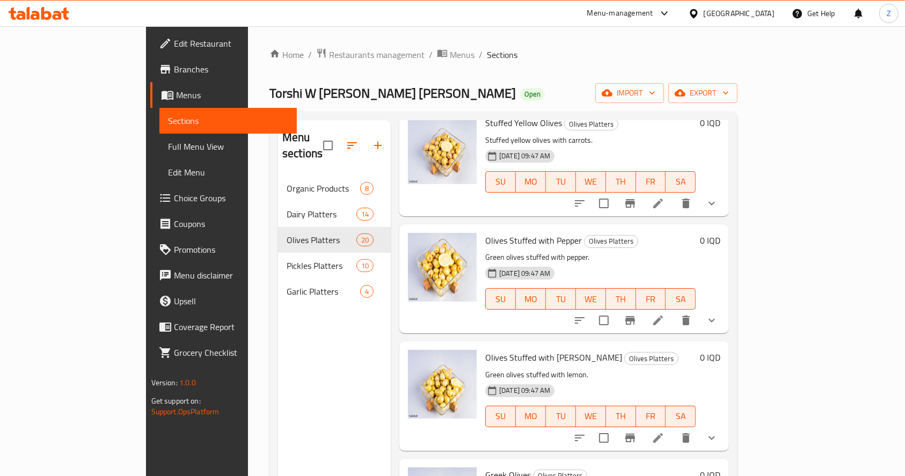
click at [725, 191] on button "show more" at bounding box center [712, 204] width 26 height 26
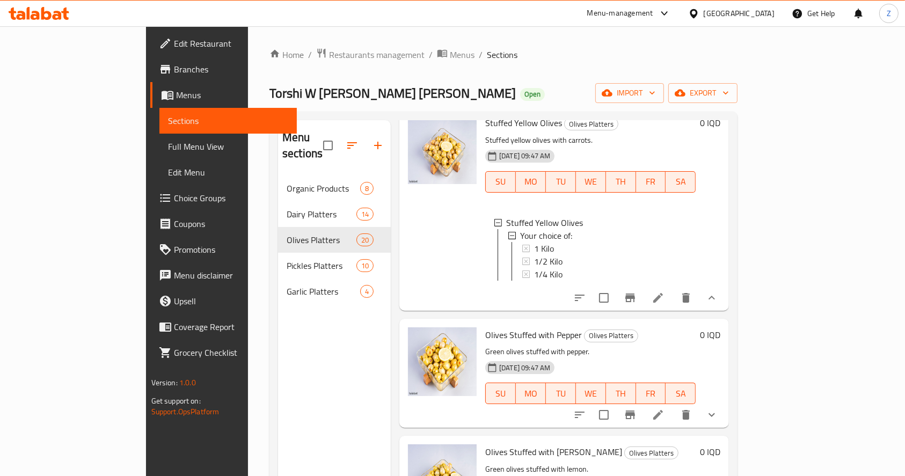
click at [718, 292] on icon "show more" at bounding box center [711, 298] width 13 height 13
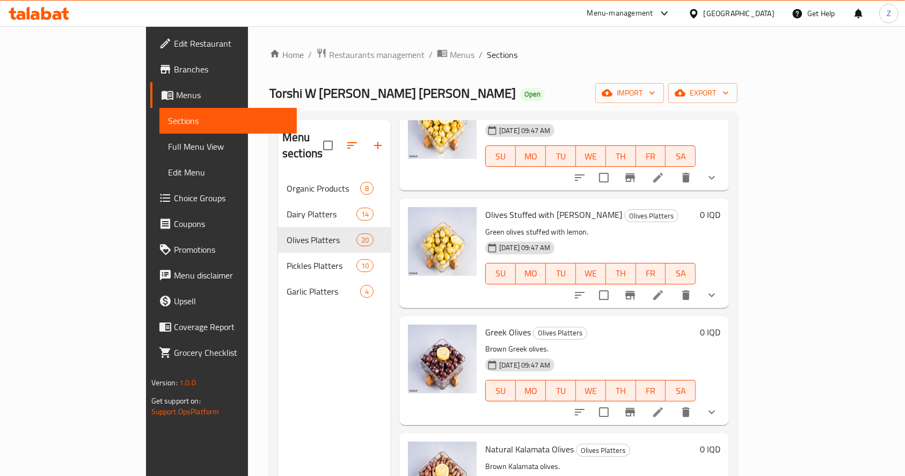
click at [718, 171] on icon "show more" at bounding box center [711, 177] width 13 height 13
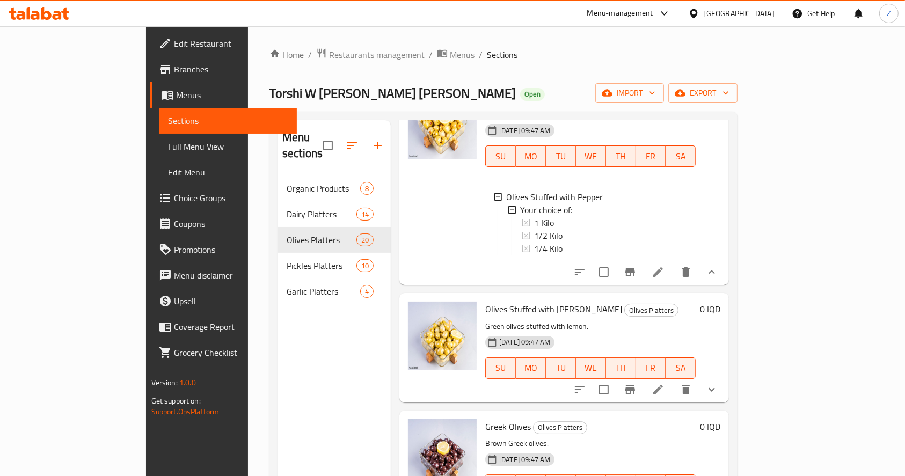
click at [718, 266] on icon "show more" at bounding box center [711, 272] width 13 height 13
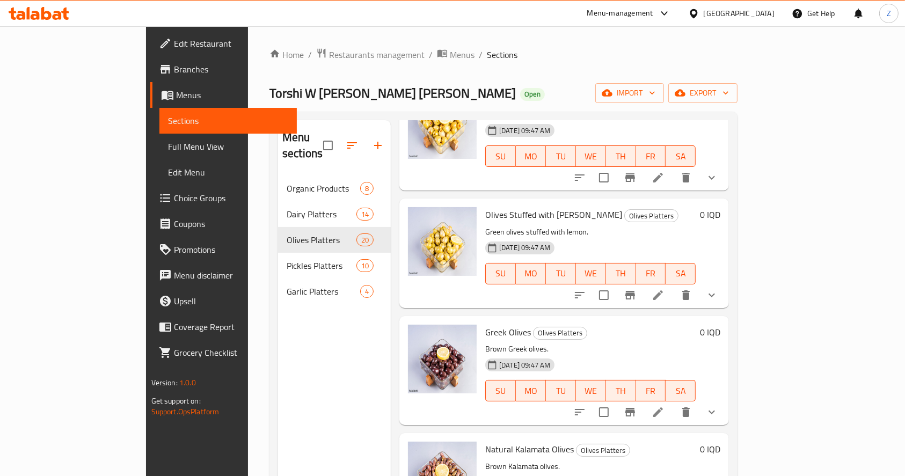
click at [725, 282] on button "show more" at bounding box center [712, 295] width 26 height 26
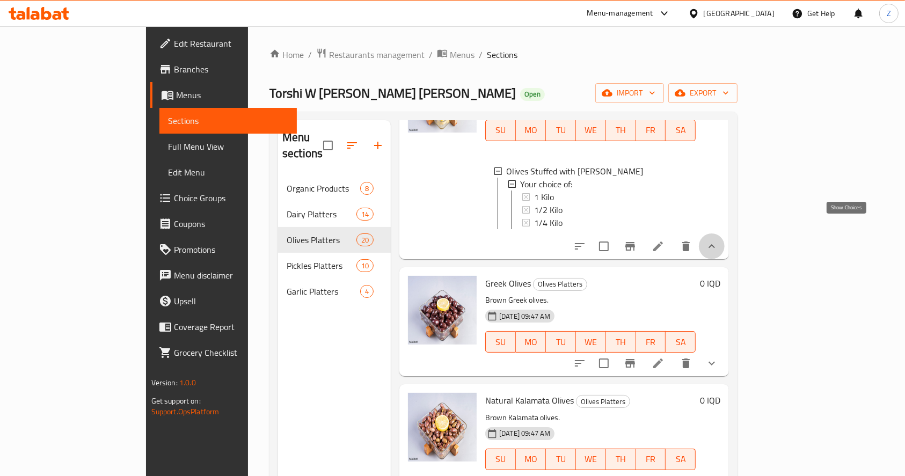
click at [718, 240] on icon "show more" at bounding box center [711, 246] width 13 height 13
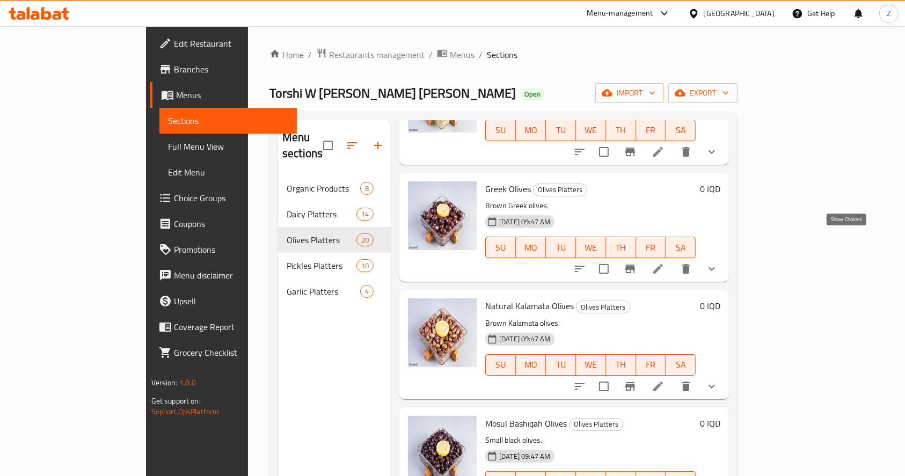
click at [718, 263] on icon "show more" at bounding box center [711, 269] width 13 height 13
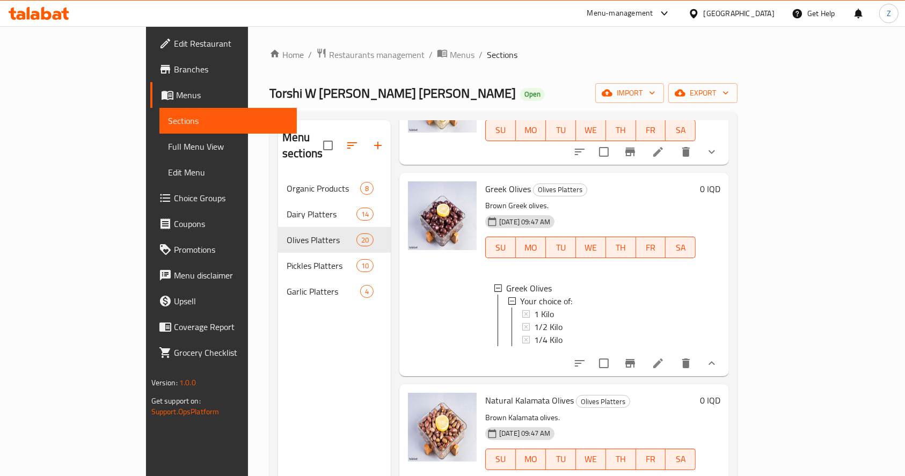
drag, startPoint x: 844, startPoint y: 338, endPoint x: 841, endPoint y: 322, distance: 16.0
click at [725, 351] on button "show more" at bounding box center [712, 364] width 26 height 26
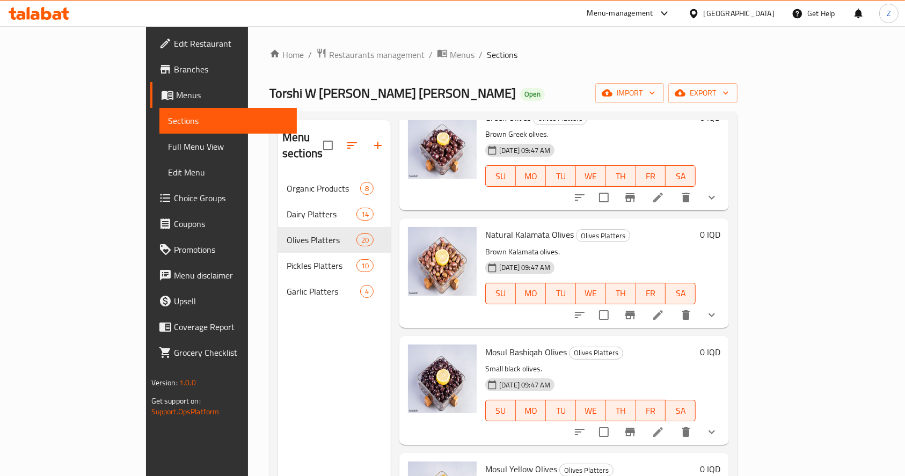
click at [718, 309] on icon "show more" at bounding box center [711, 315] width 13 height 13
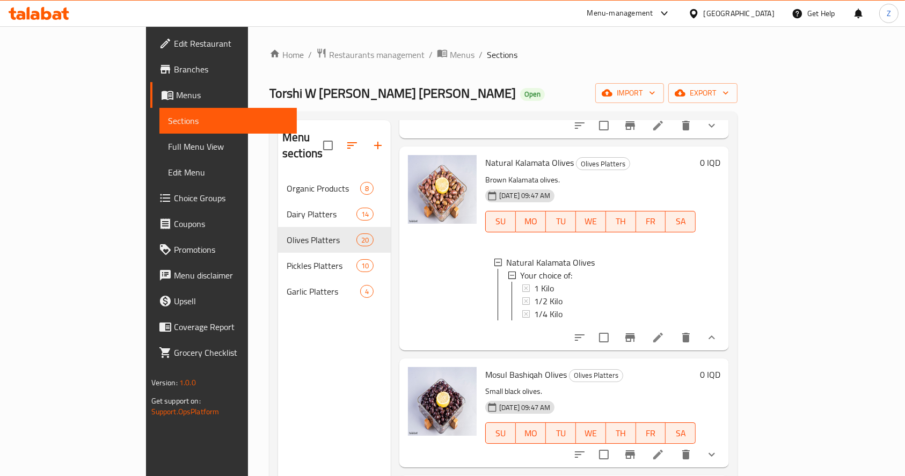
click at [725, 325] on button "show more" at bounding box center [712, 338] width 26 height 26
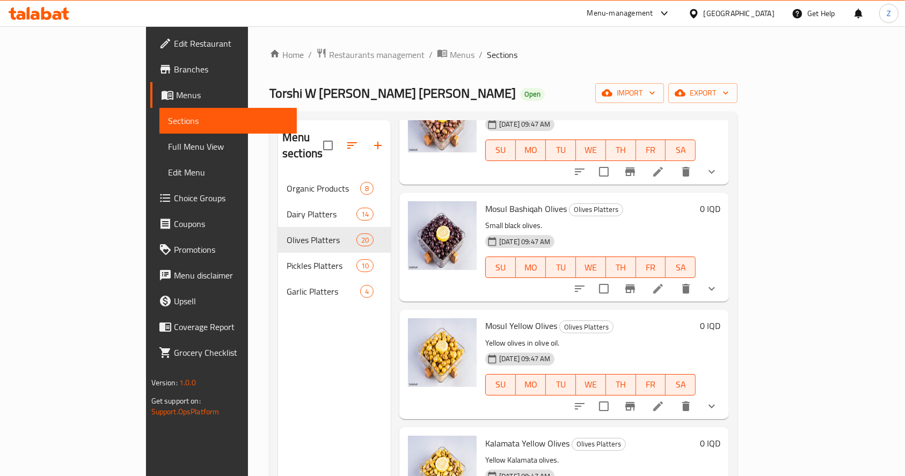
click at [718, 282] on icon "show more" at bounding box center [711, 288] width 13 height 13
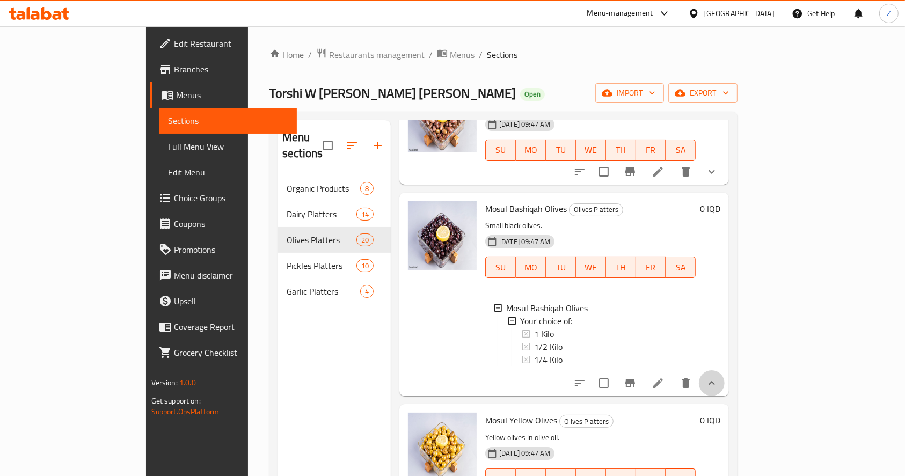
click at [725, 370] on button "show more" at bounding box center [712, 383] width 26 height 26
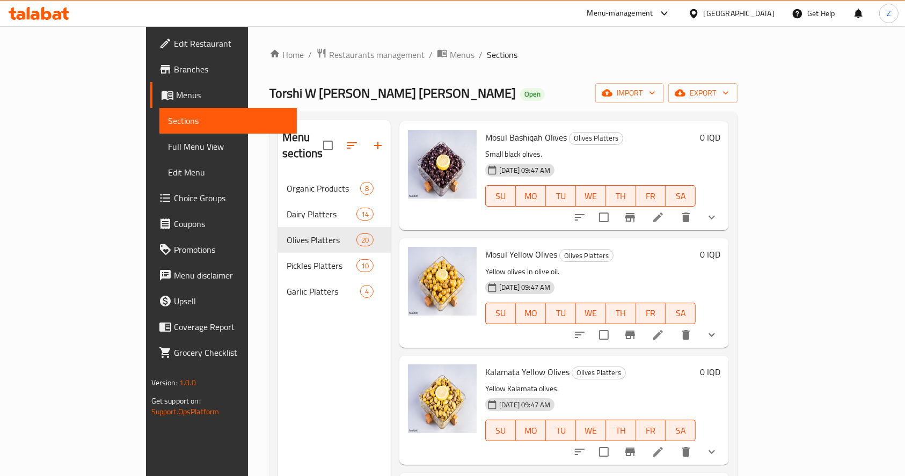
click at [718, 329] on icon "show more" at bounding box center [711, 335] width 13 height 13
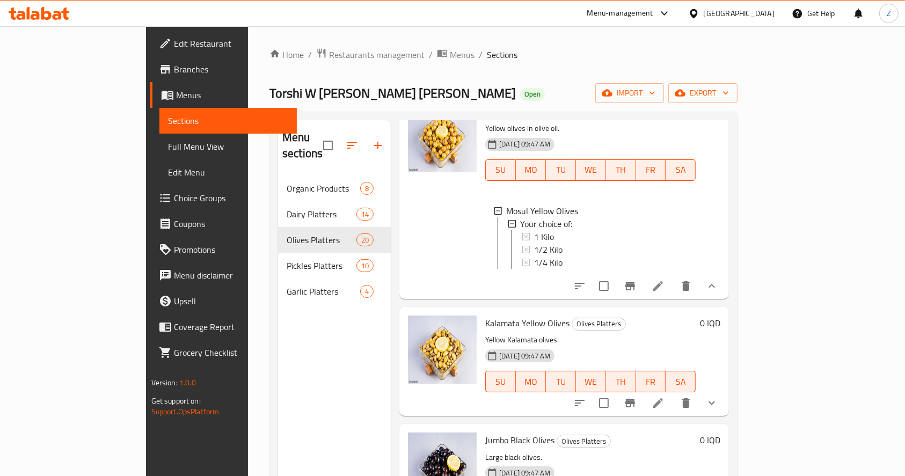
click at [718, 280] on icon "show more" at bounding box center [711, 286] width 13 height 13
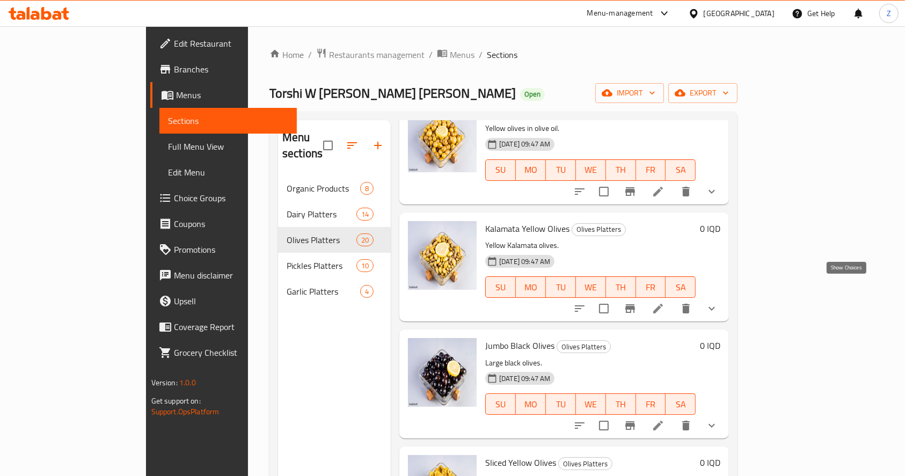
click at [718, 302] on icon "show more" at bounding box center [711, 308] width 13 height 13
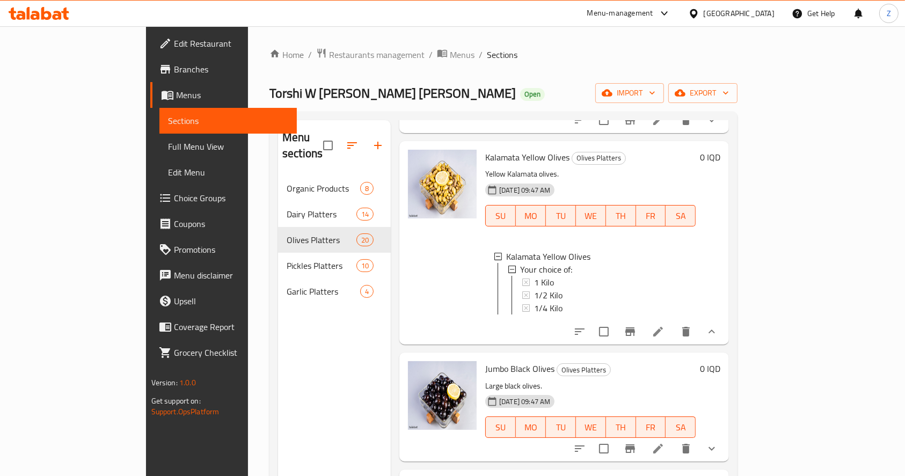
click at [725, 319] on button "show more" at bounding box center [712, 332] width 26 height 26
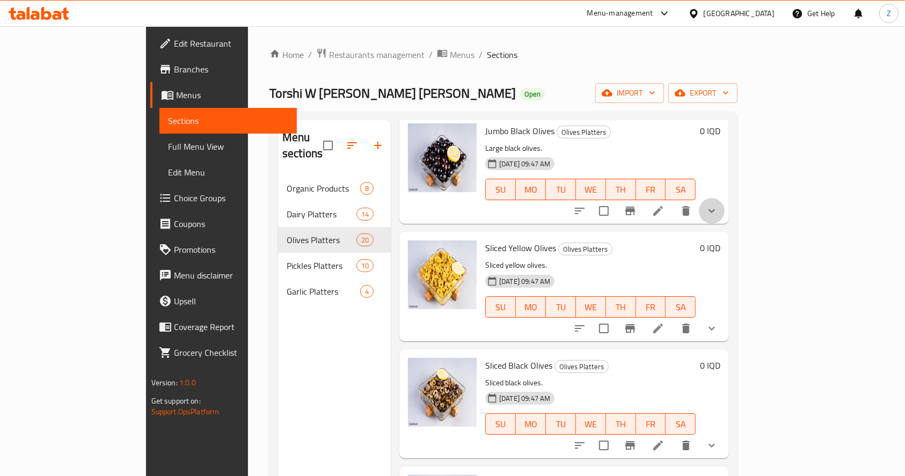
click at [725, 198] on button "show more" at bounding box center [712, 211] width 26 height 26
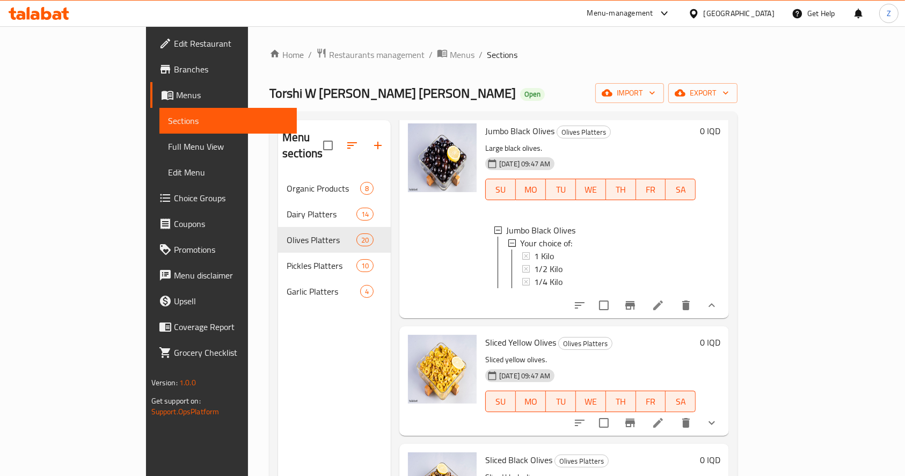
click at [718, 299] on icon "show more" at bounding box center [711, 305] width 13 height 13
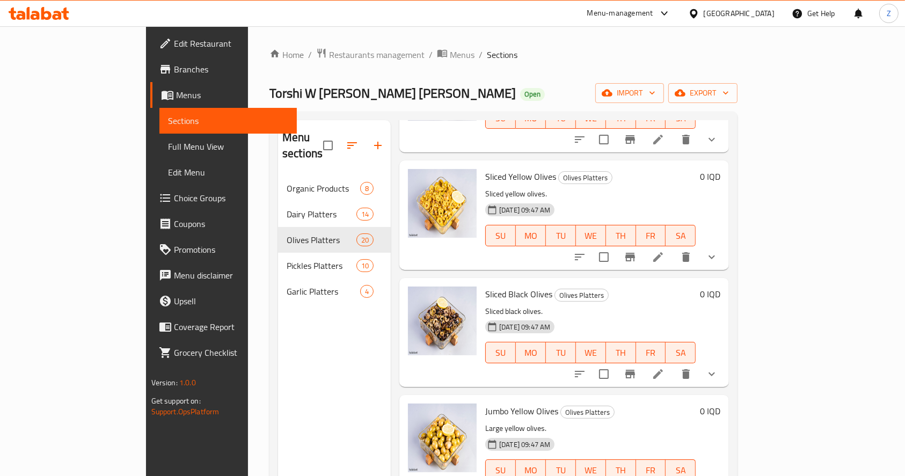
click at [718, 251] on icon "show more" at bounding box center [711, 257] width 13 height 13
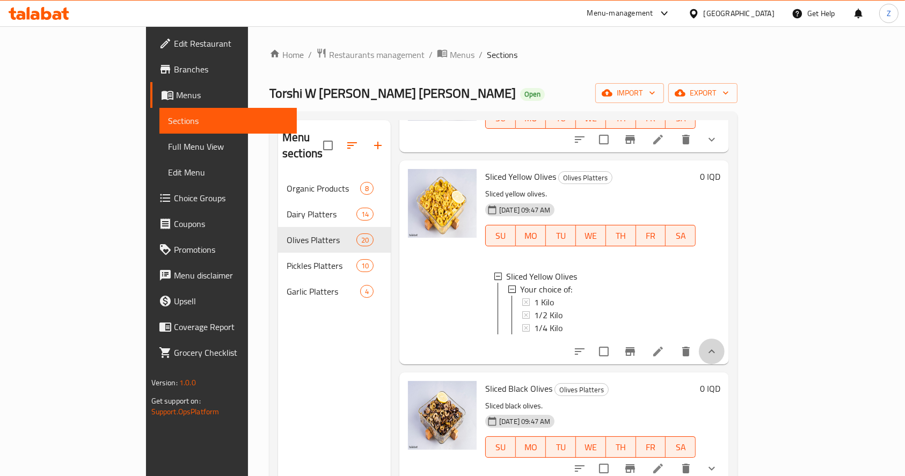
click at [725, 339] on button "show more" at bounding box center [712, 352] width 26 height 26
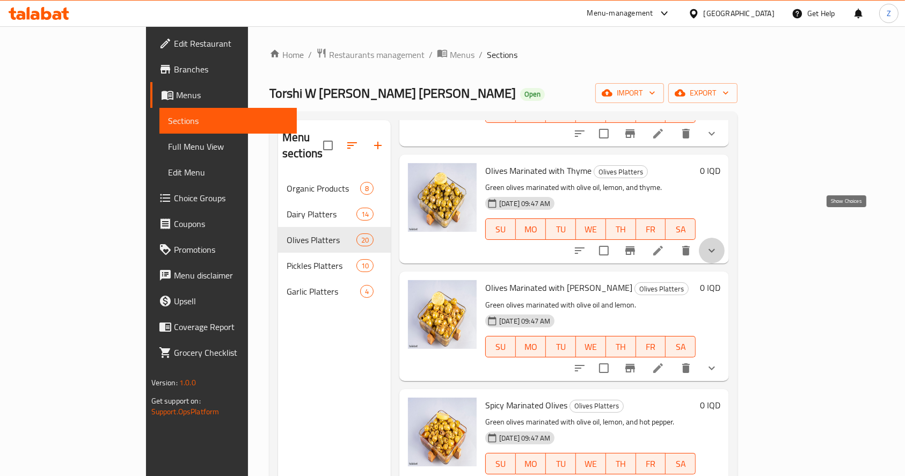
click at [718, 244] on icon "show more" at bounding box center [711, 250] width 13 height 13
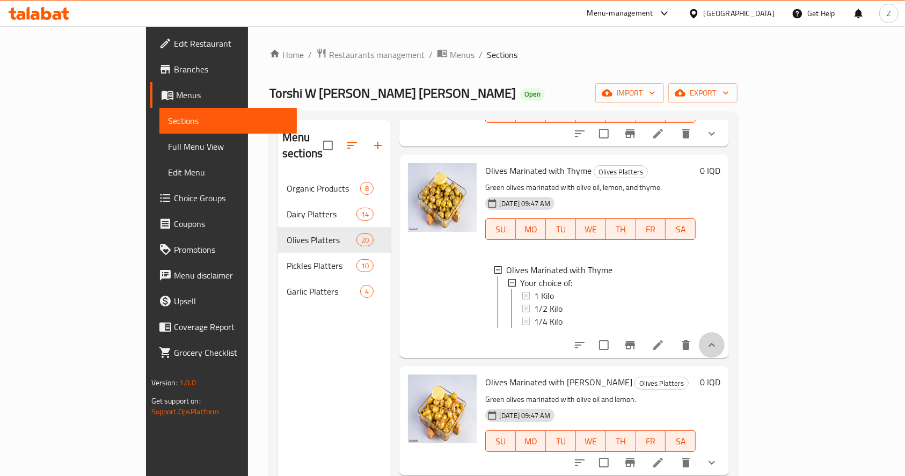
click at [718, 339] on icon "show more" at bounding box center [711, 345] width 13 height 13
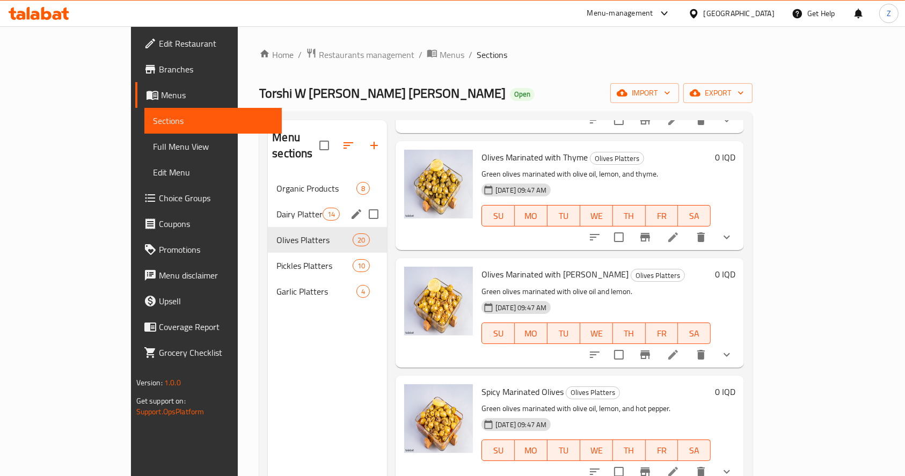
click at [268, 201] on div "Dairy Platters 14" at bounding box center [327, 214] width 119 height 26
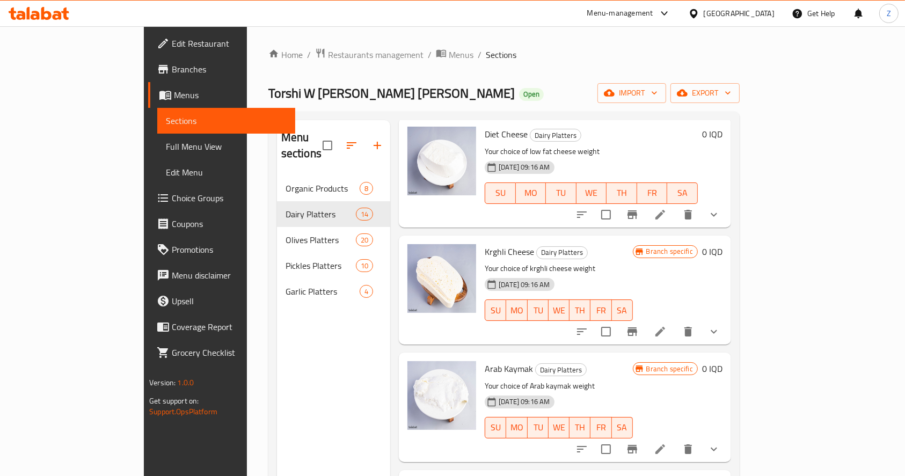
click at [727, 319] on button "show more" at bounding box center [714, 332] width 26 height 26
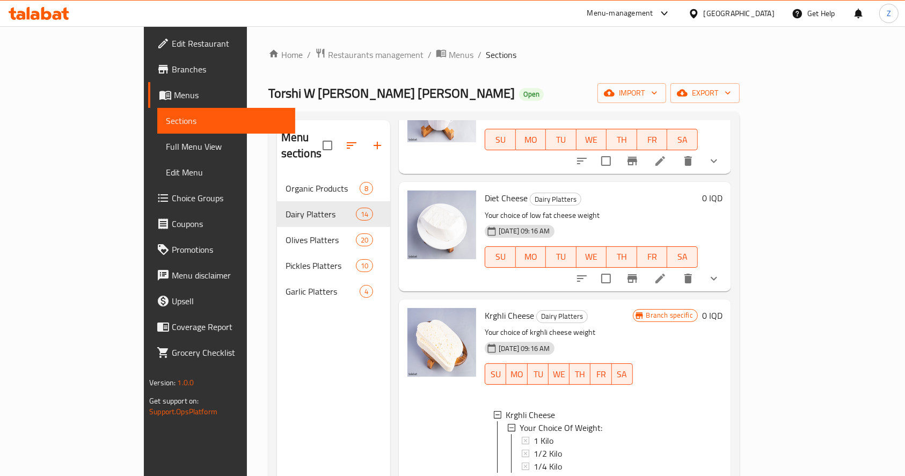
scroll to position [262, 0]
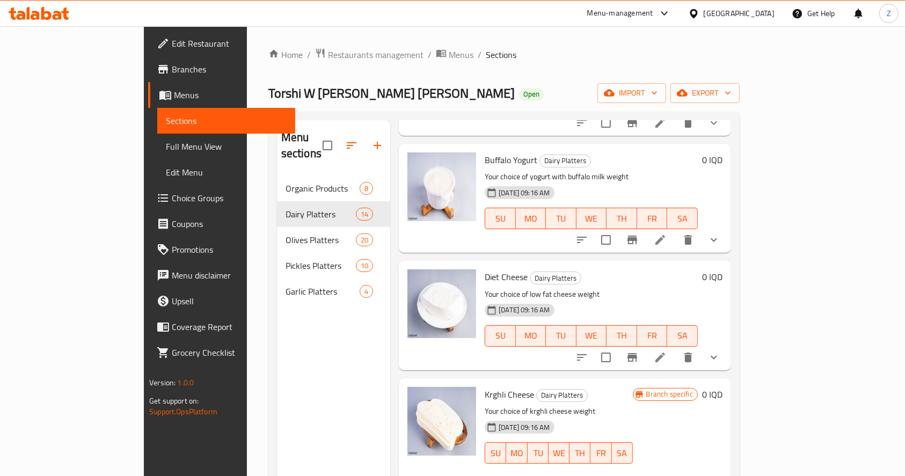
click at [720, 351] on icon "show more" at bounding box center [714, 357] width 13 height 13
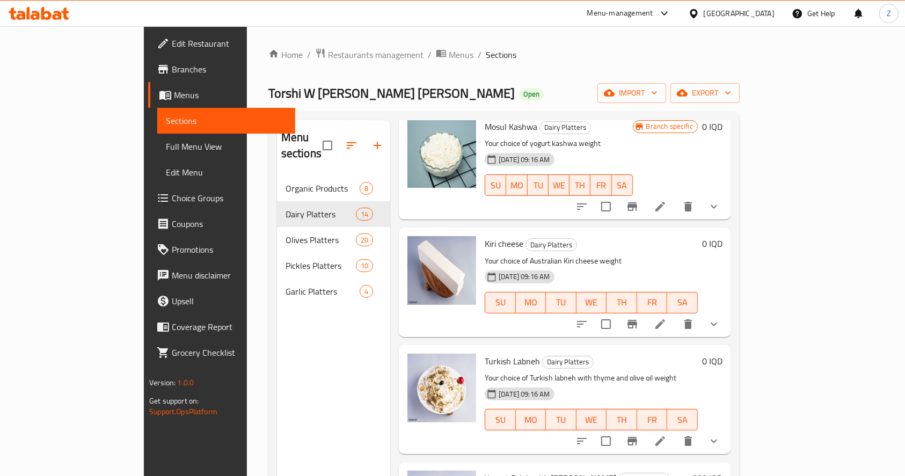
scroll to position [1121, 0]
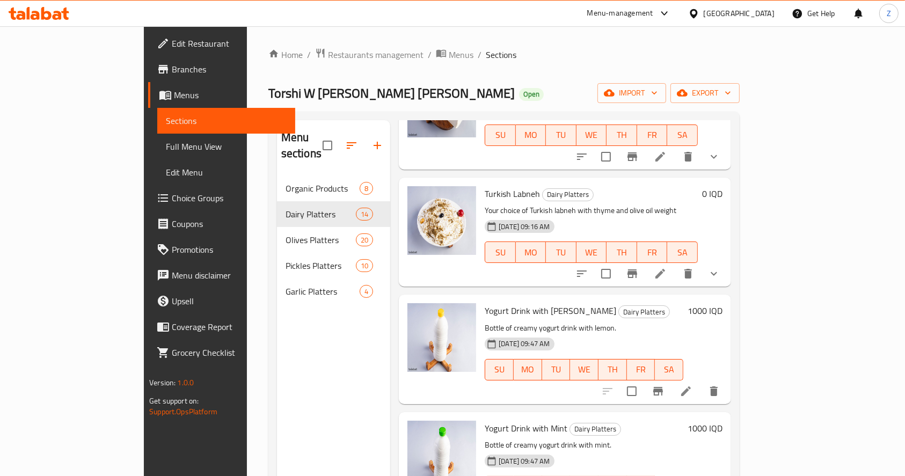
click at [720, 163] on icon "show more" at bounding box center [714, 156] width 13 height 13
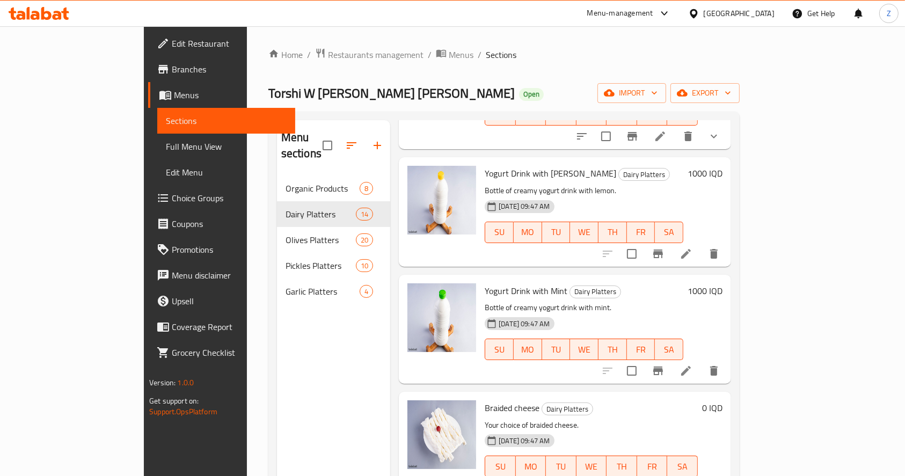
scroll to position [1478, 0]
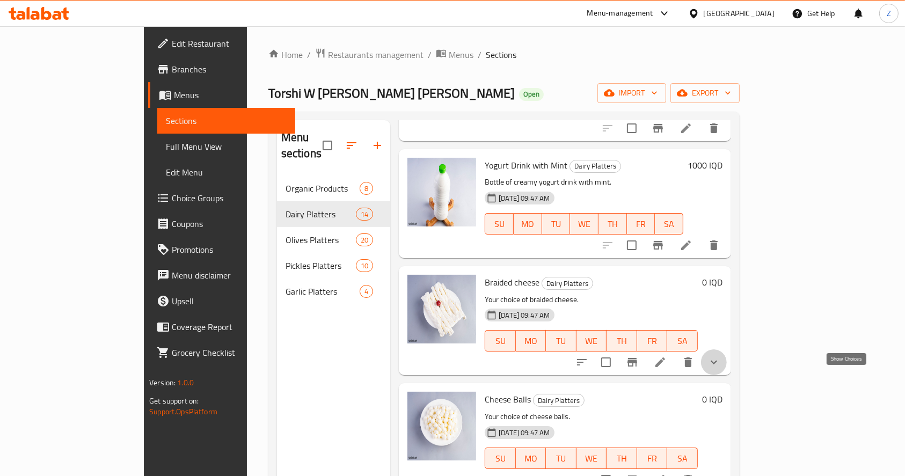
click at [720, 369] on icon "show more" at bounding box center [714, 362] width 13 height 13
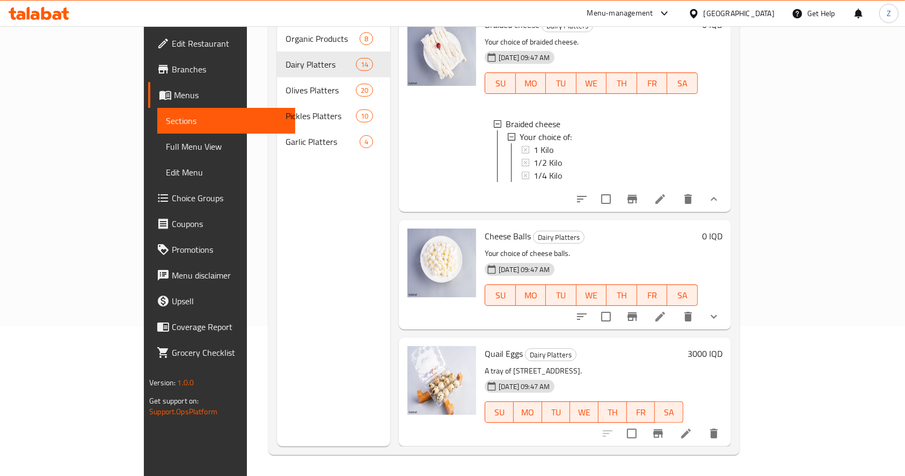
scroll to position [150, 0]
click at [727, 315] on button "show more" at bounding box center [714, 316] width 26 height 26
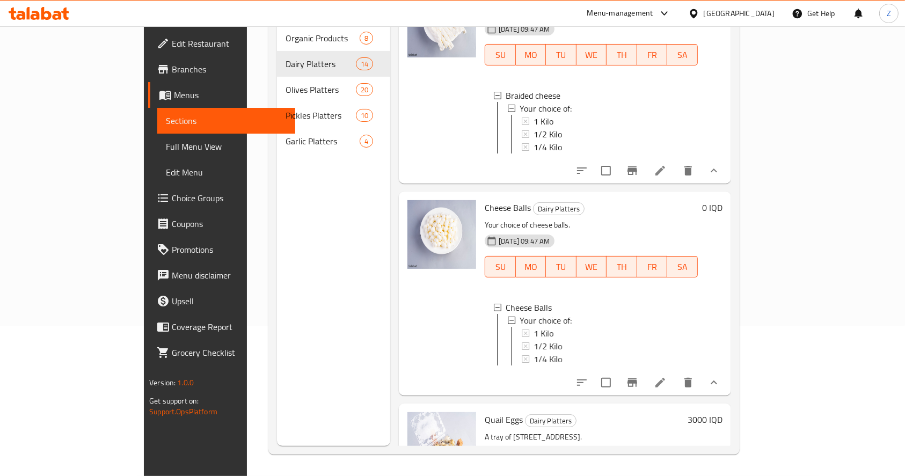
scroll to position [1719, 0]
